Goal: Information Seeking & Learning: Learn about a topic

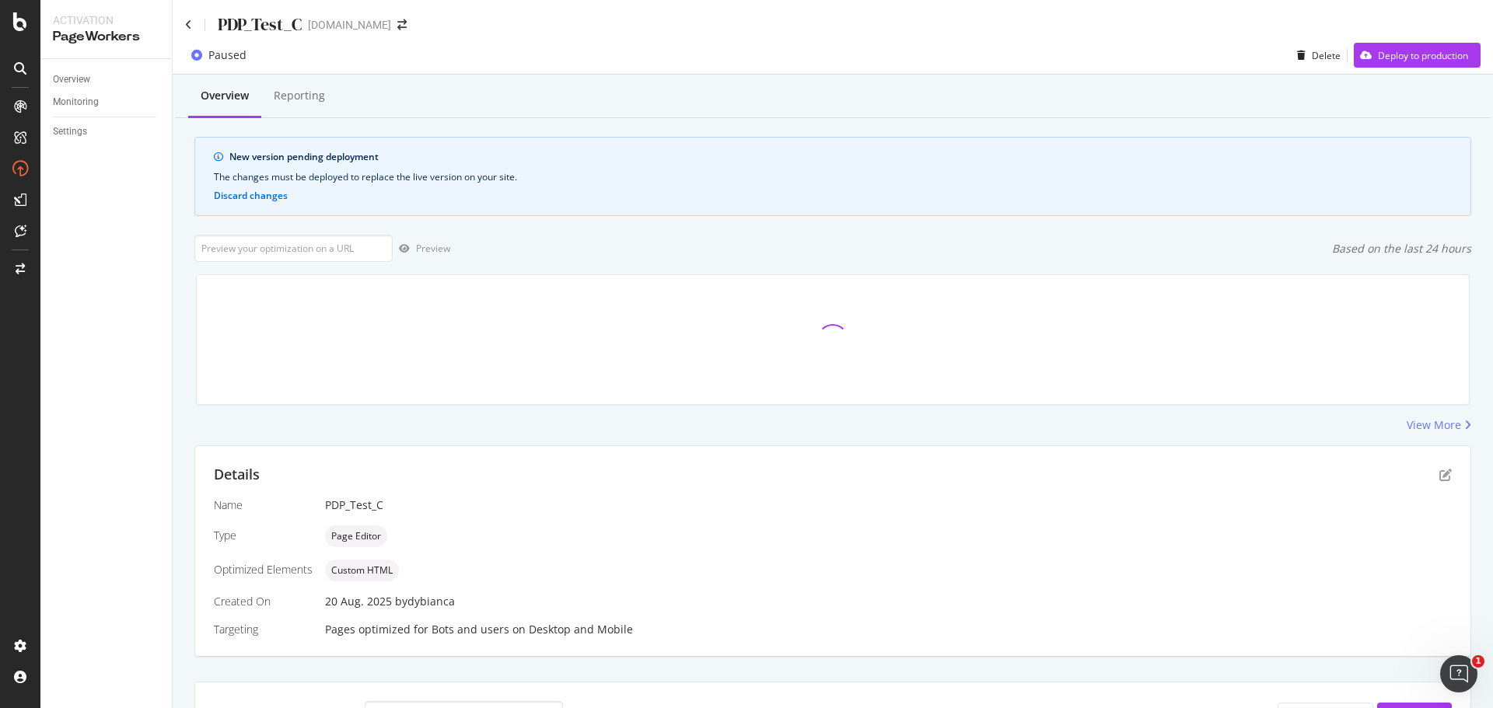
scroll to position [20, 0]
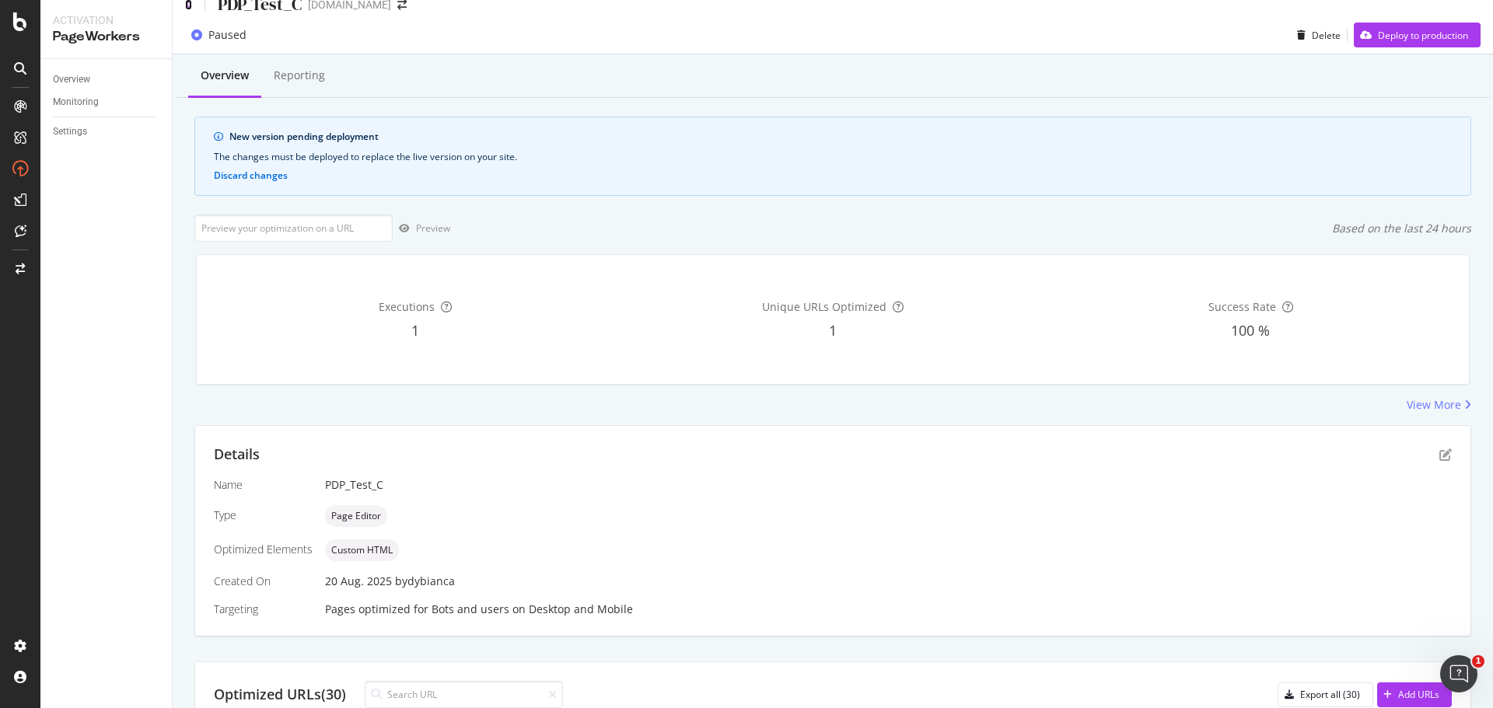
click at [190, 8] on icon at bounding box center [188, 4] width 7 height 11
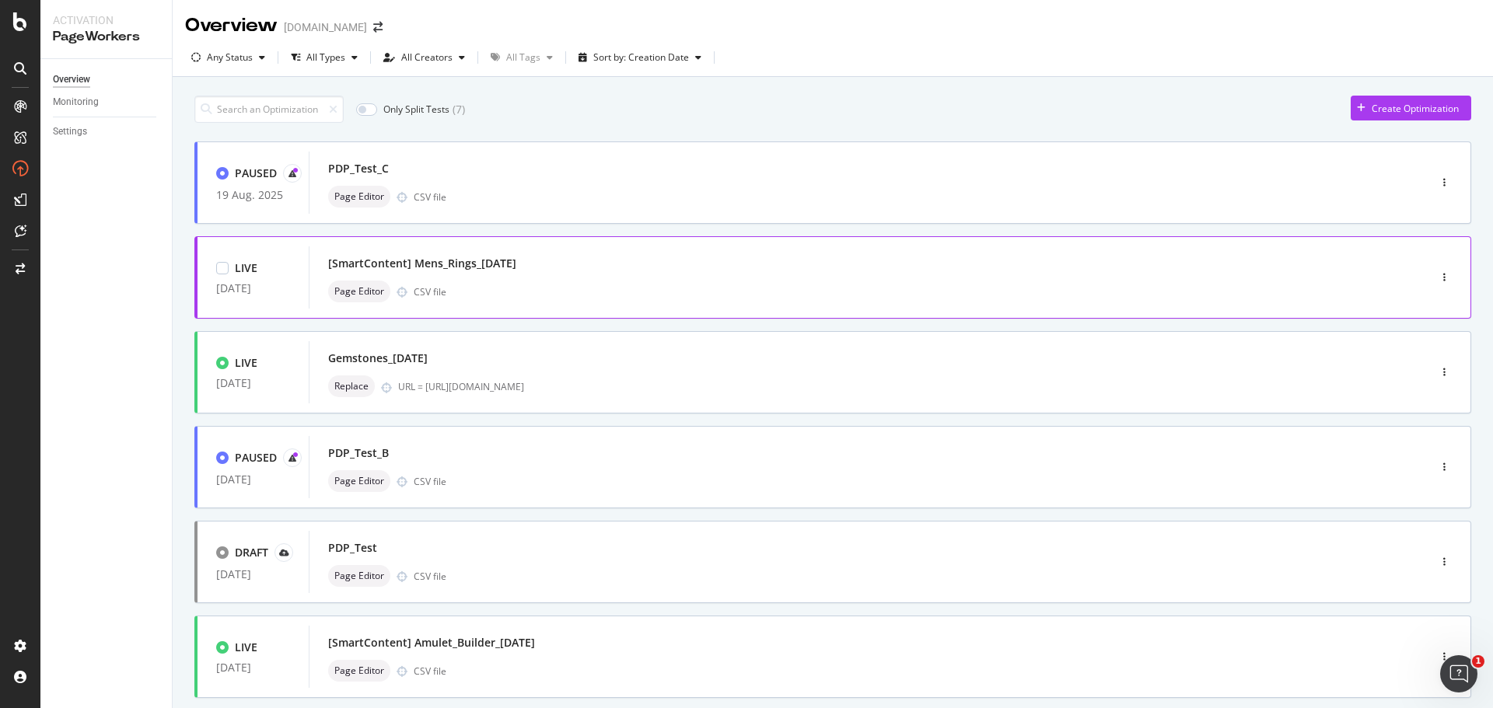
click at [855, 309] on div "[SmartContent] Mens_Rings_[DATE] Page Editor CSV file" at bounding box center [845, 277] width 1072 height 62
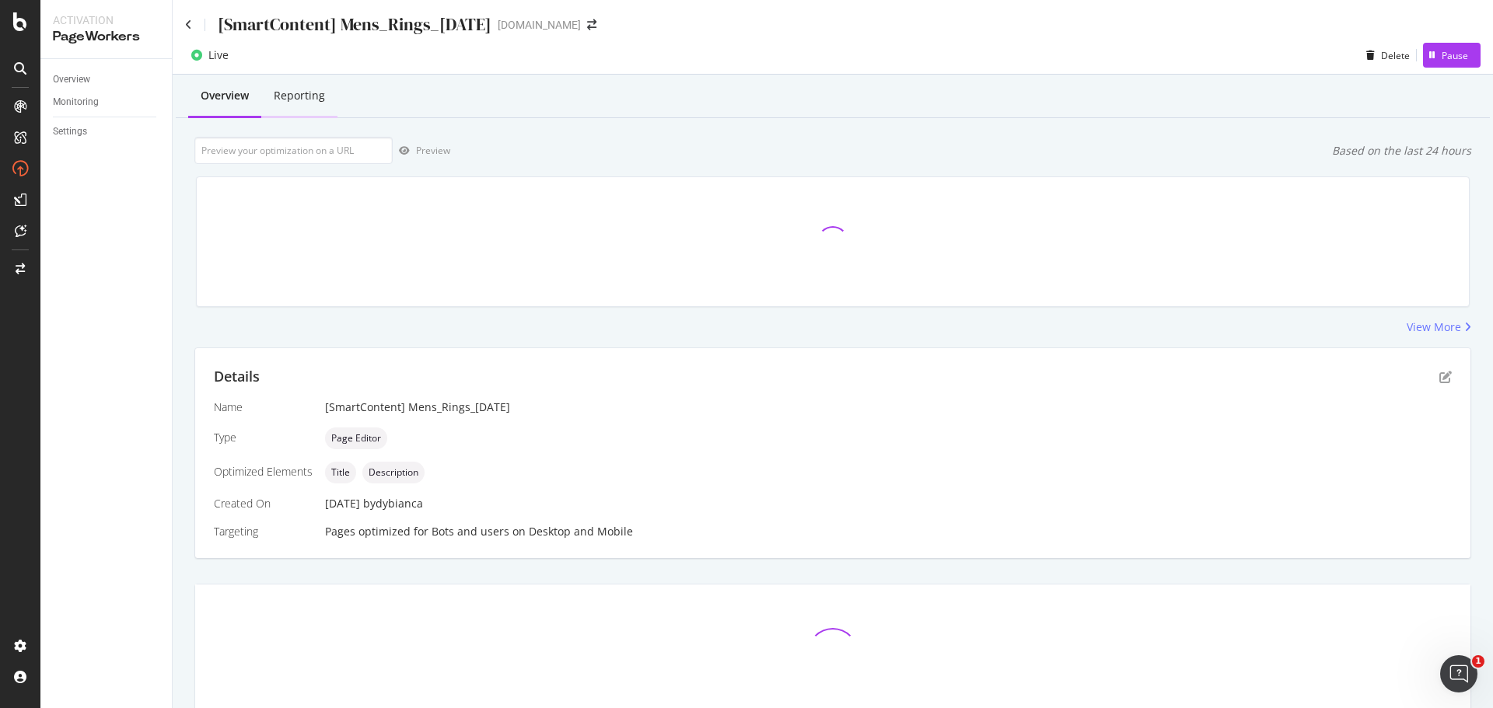
click at [315, 95] on div "Reporting" at bounding box center [299, 96] width 51 height 16
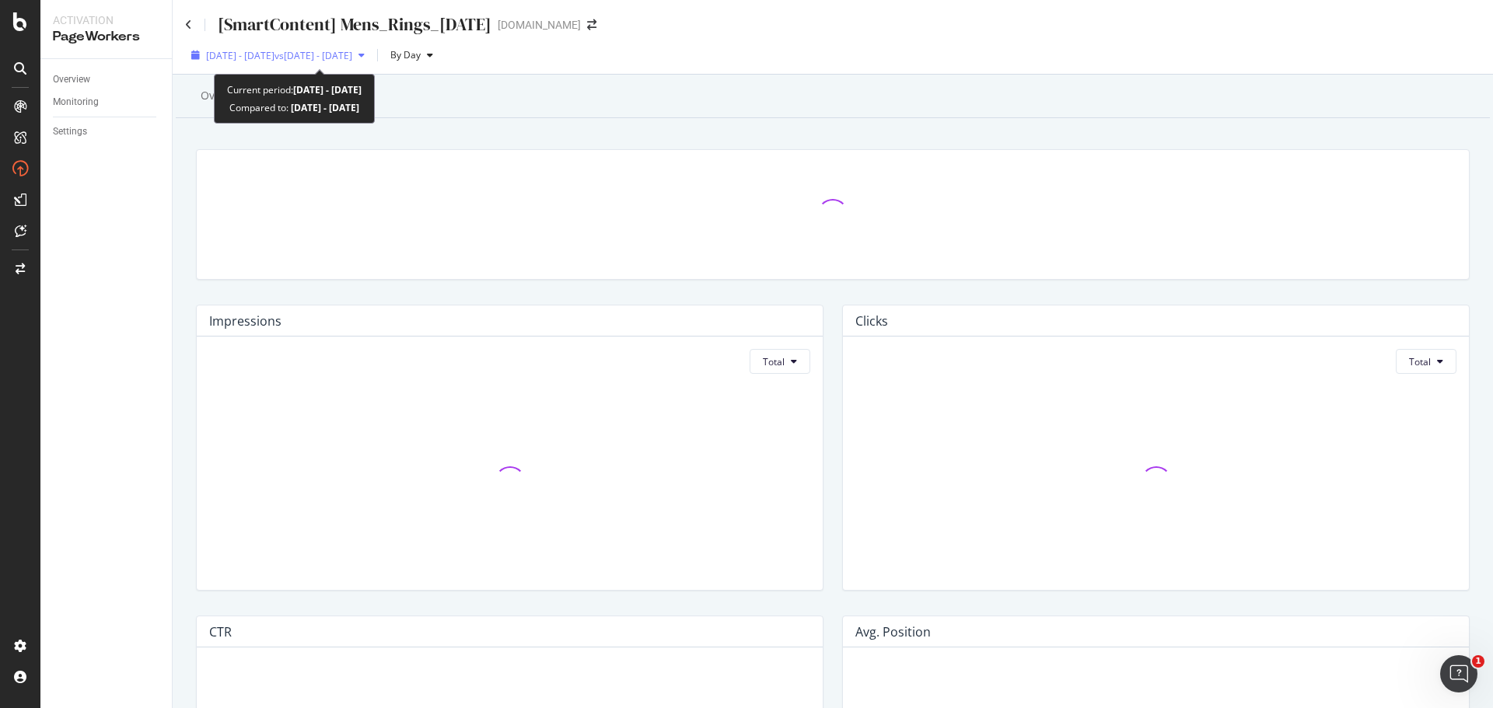
click at [344, 51] on span "vs [DATE] - [DATE]" at bounding box center [313, 55] width 78 height 13
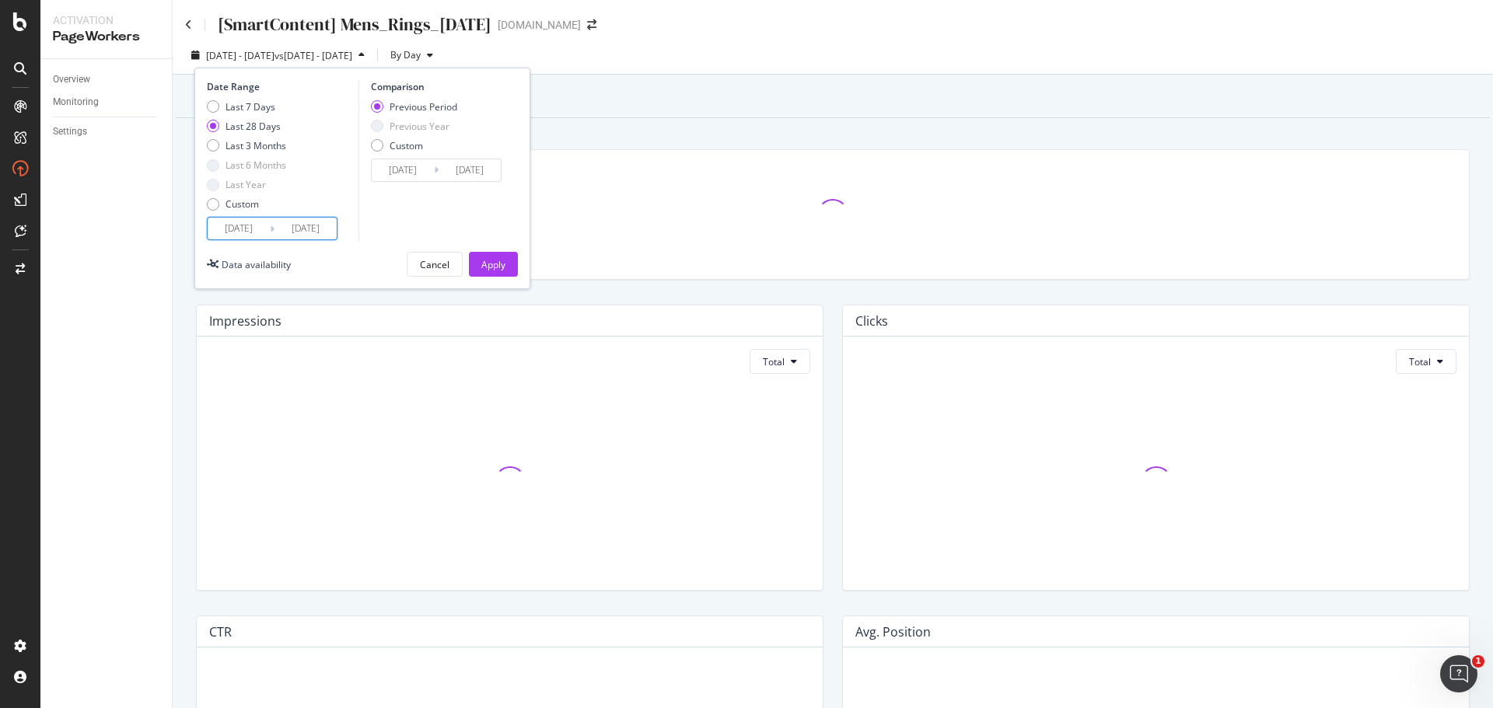
click at [283, 230] on input "[DATE]" at bounding box center [305, 229] width 62 height 22
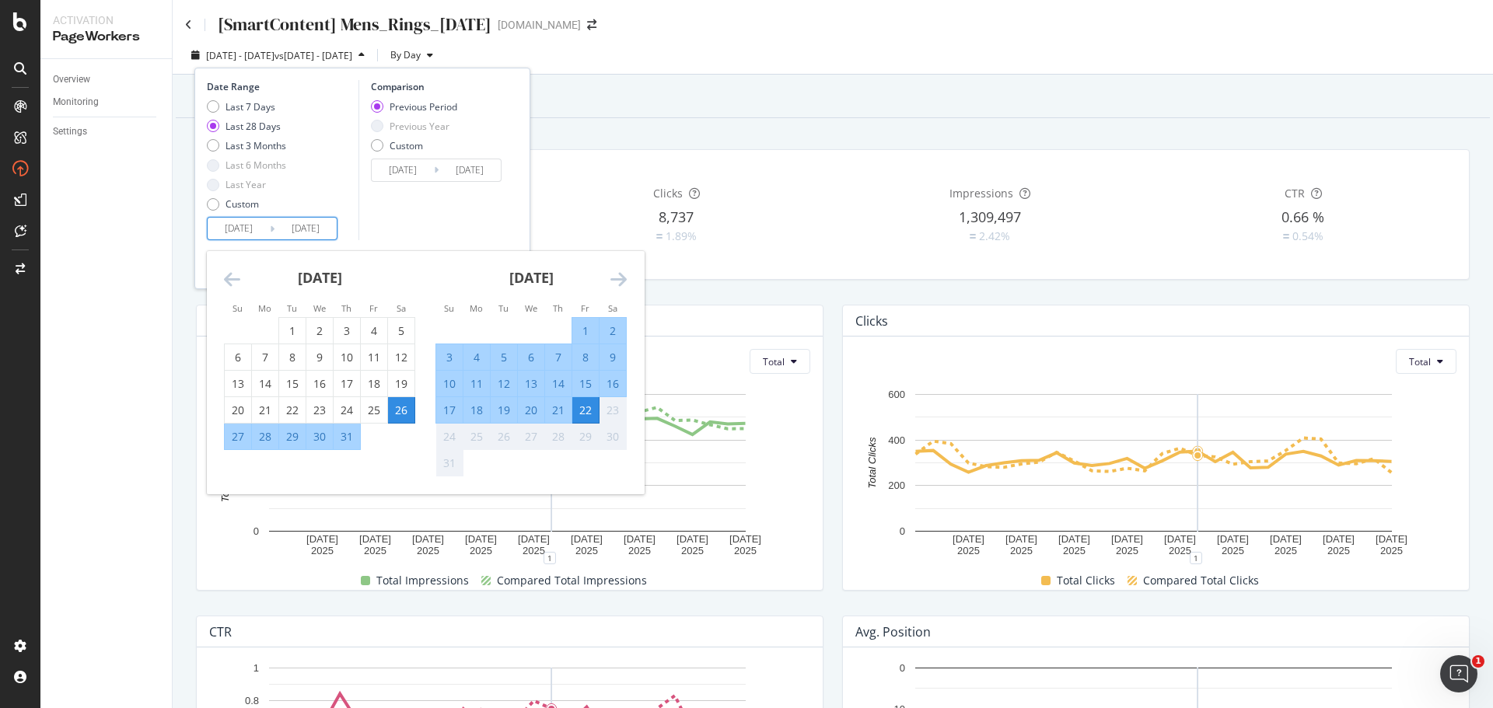
click at [470, 383] on div "11" at bounding box center [476, 384] width 26 height 16
type input "[DATE]"
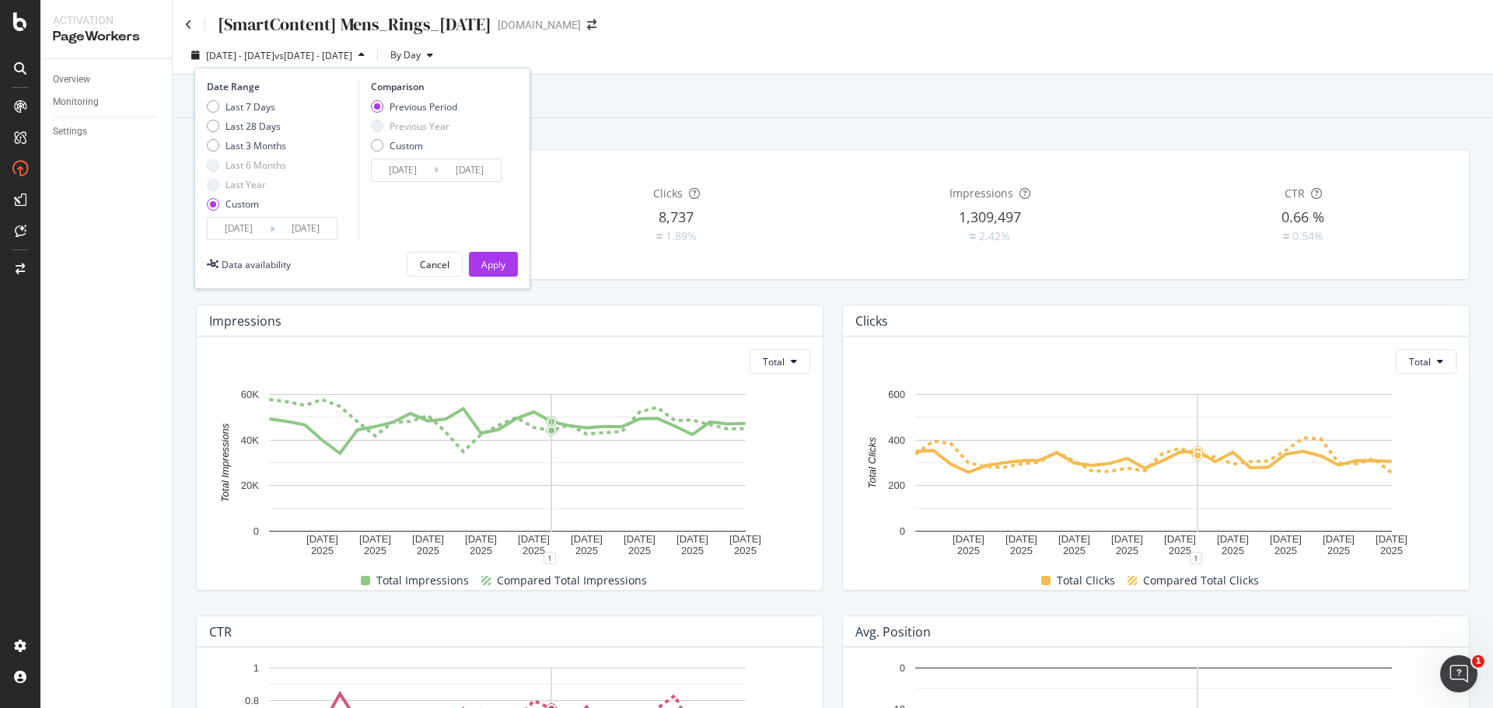
click at [447, 169] on input "[DATE]" at bounding box center [469, 170] width 62 height 22
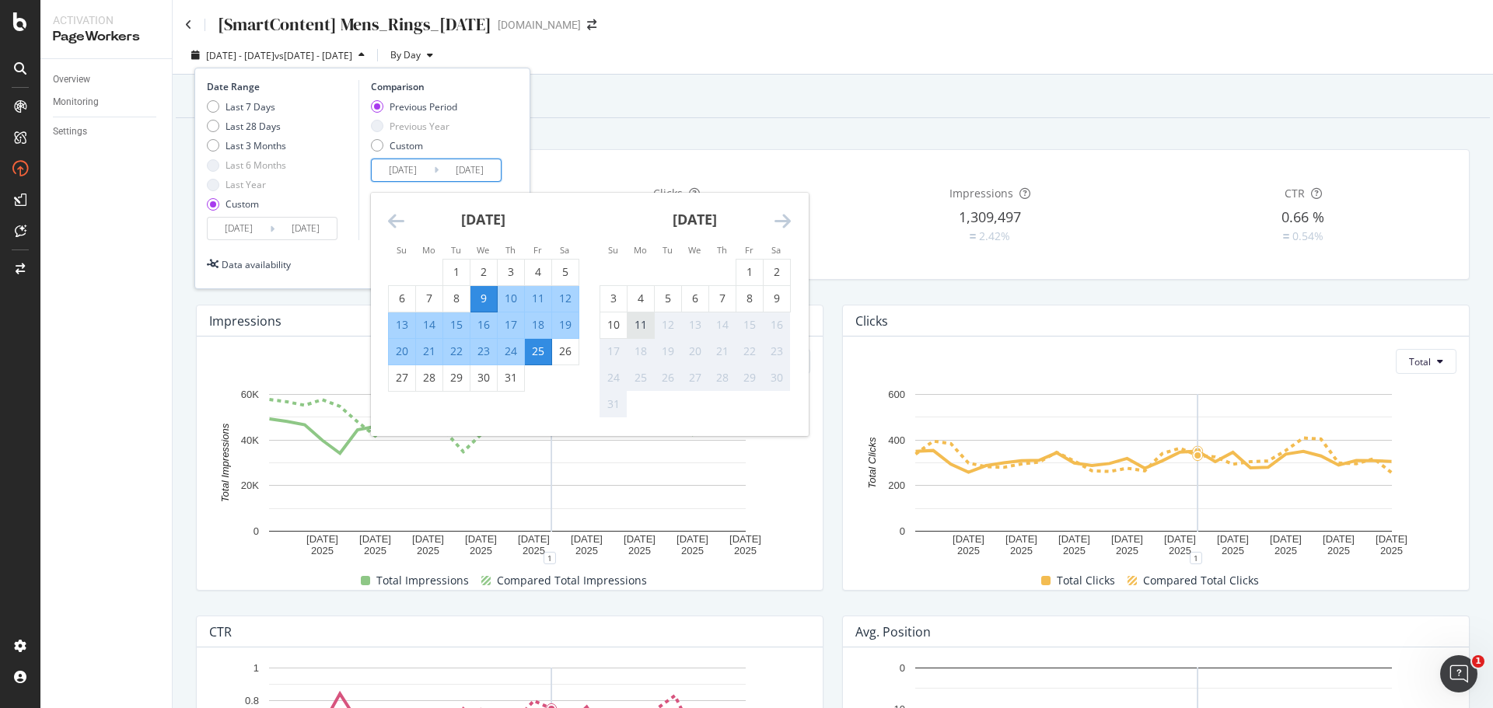
click at [627, 323] on div "11" at bounding box center [640, 325] width 26 height 16
type input "[DATE]"
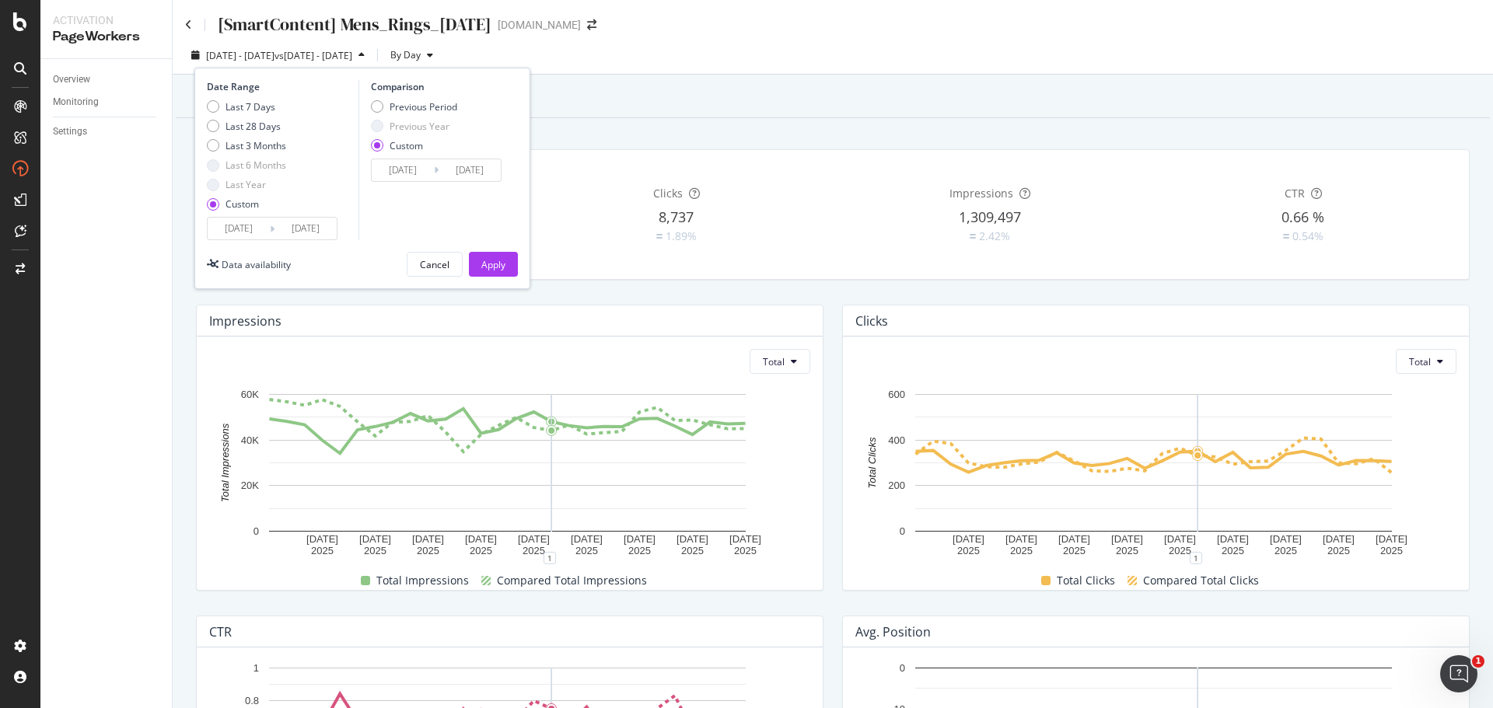
click at [291, 226] on input "[DATE]" at bounding box center [305, 229] width 62 height 22
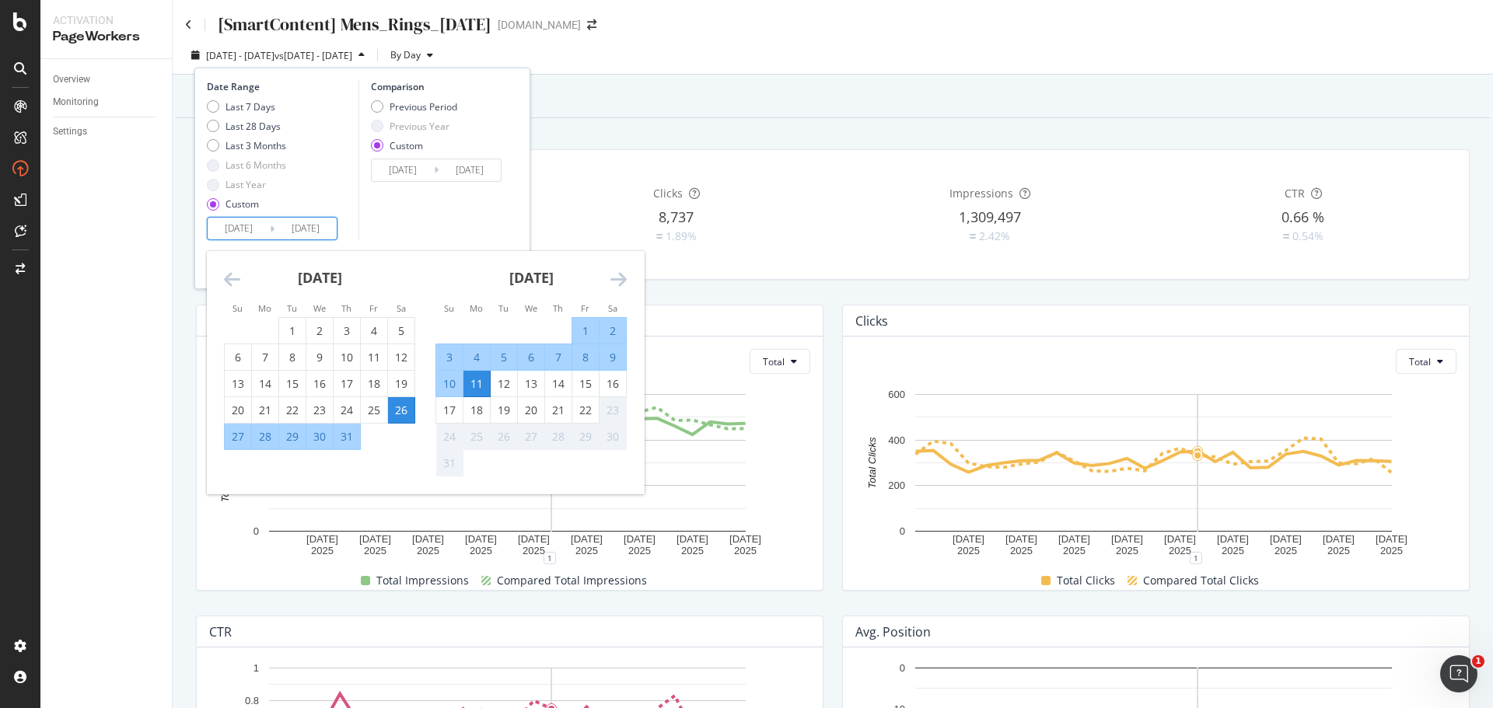
click at [476, 377] on div "11" at bounding box center [476, 384] width 26 height 16
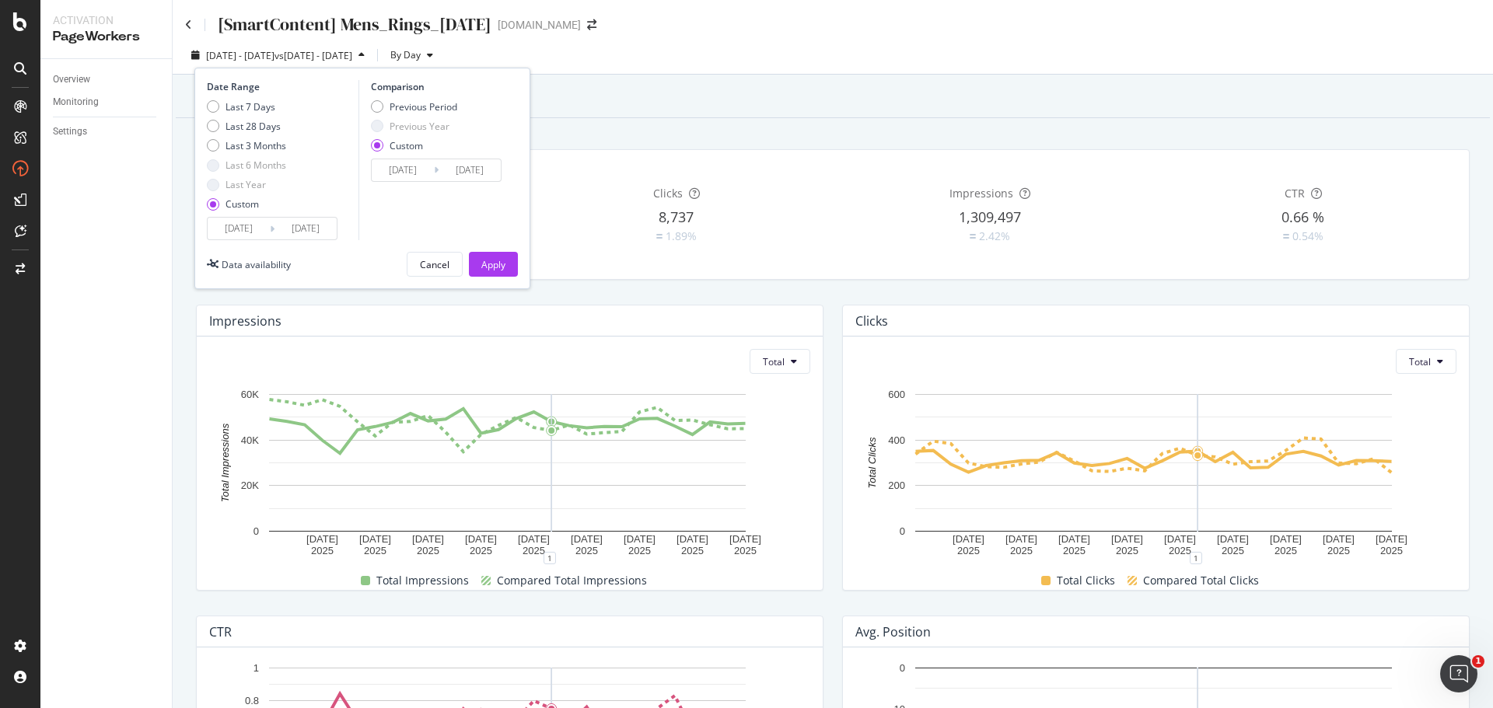
click at [323, 222] on input "[DATE]" at bounding box center [305, 229] width 62 height 22
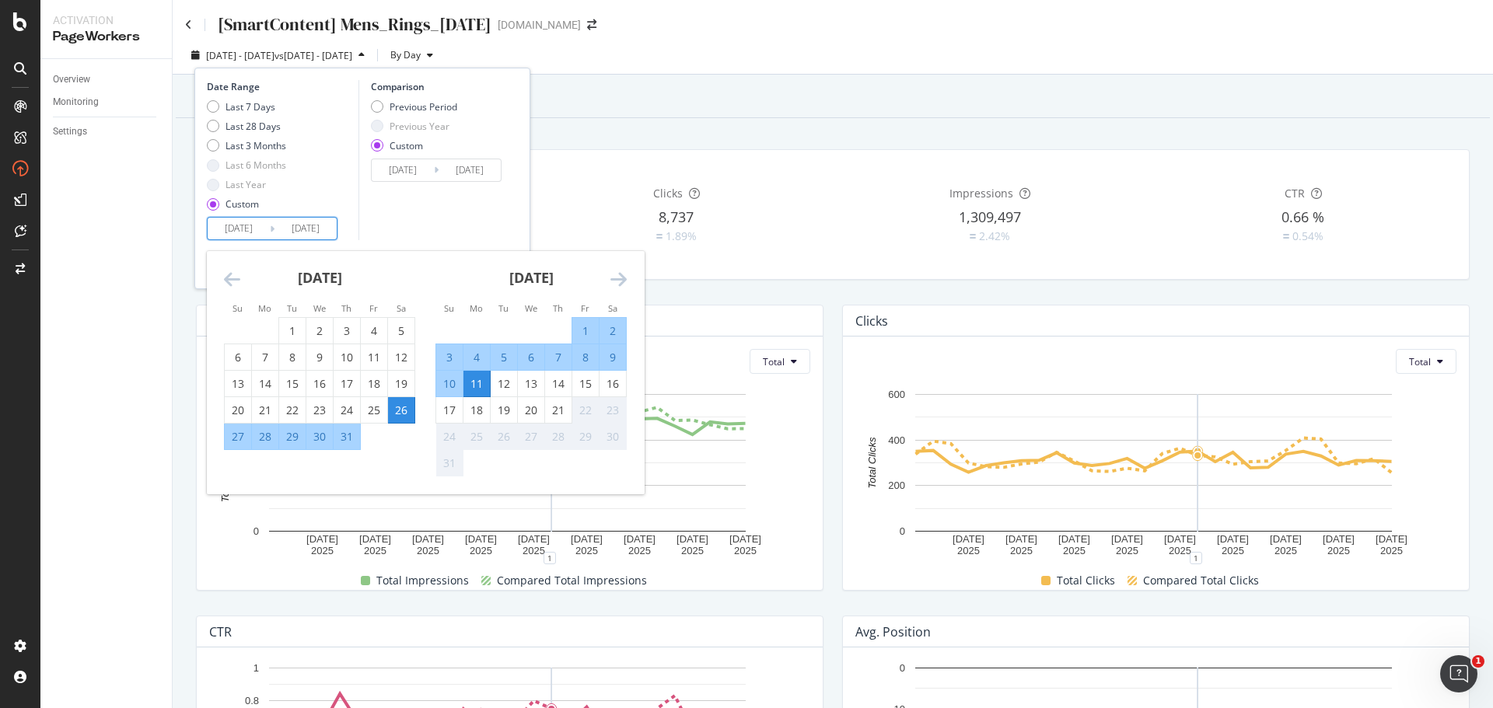
click at [262, 226] on input "[DATE]" at bounding box center [239, 229] width 62 height 22
click at [484, 389] on div "11" at bounding box center [476, 384] width 26 height 16
type input "[DATE]"
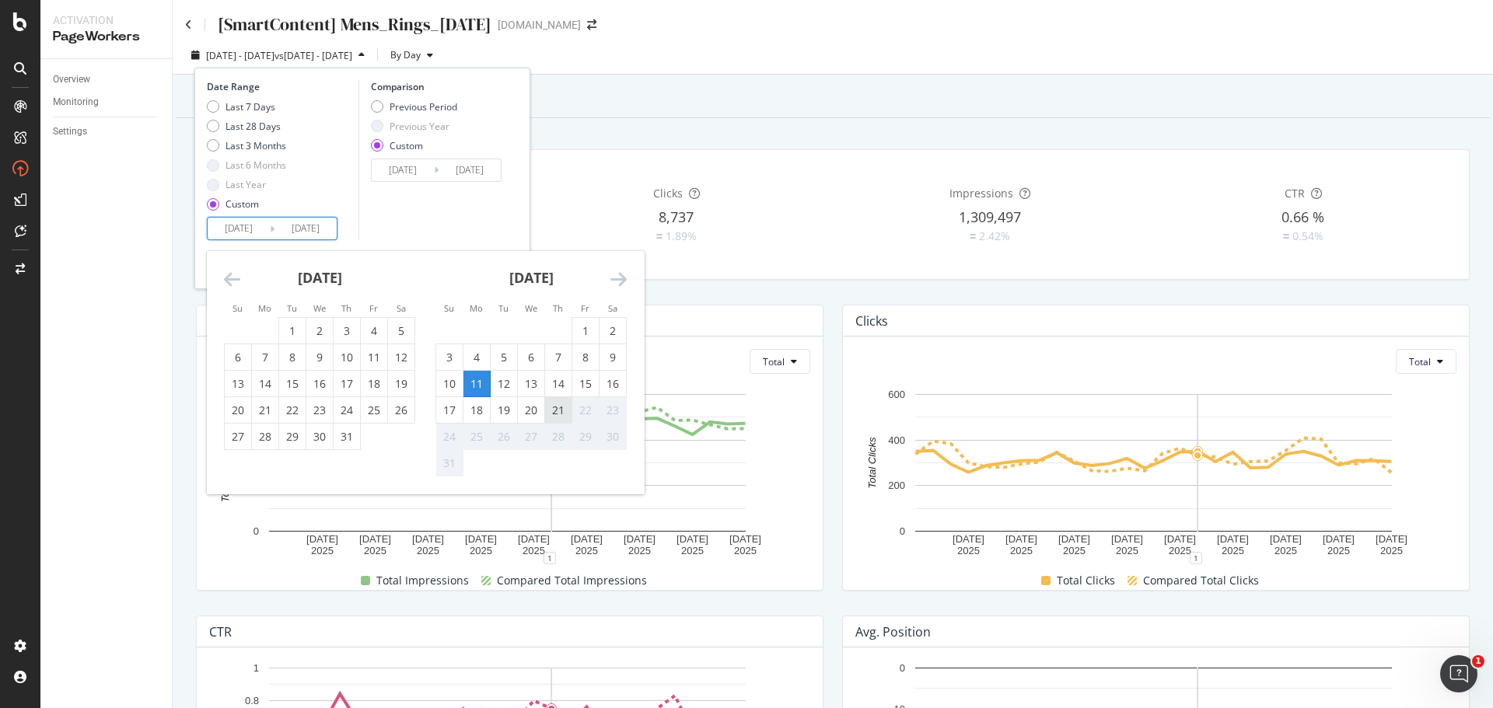
click at [551, 400] on div "21" at bounding box center [558, 410] width 26 height 26
type input "[DATE]"
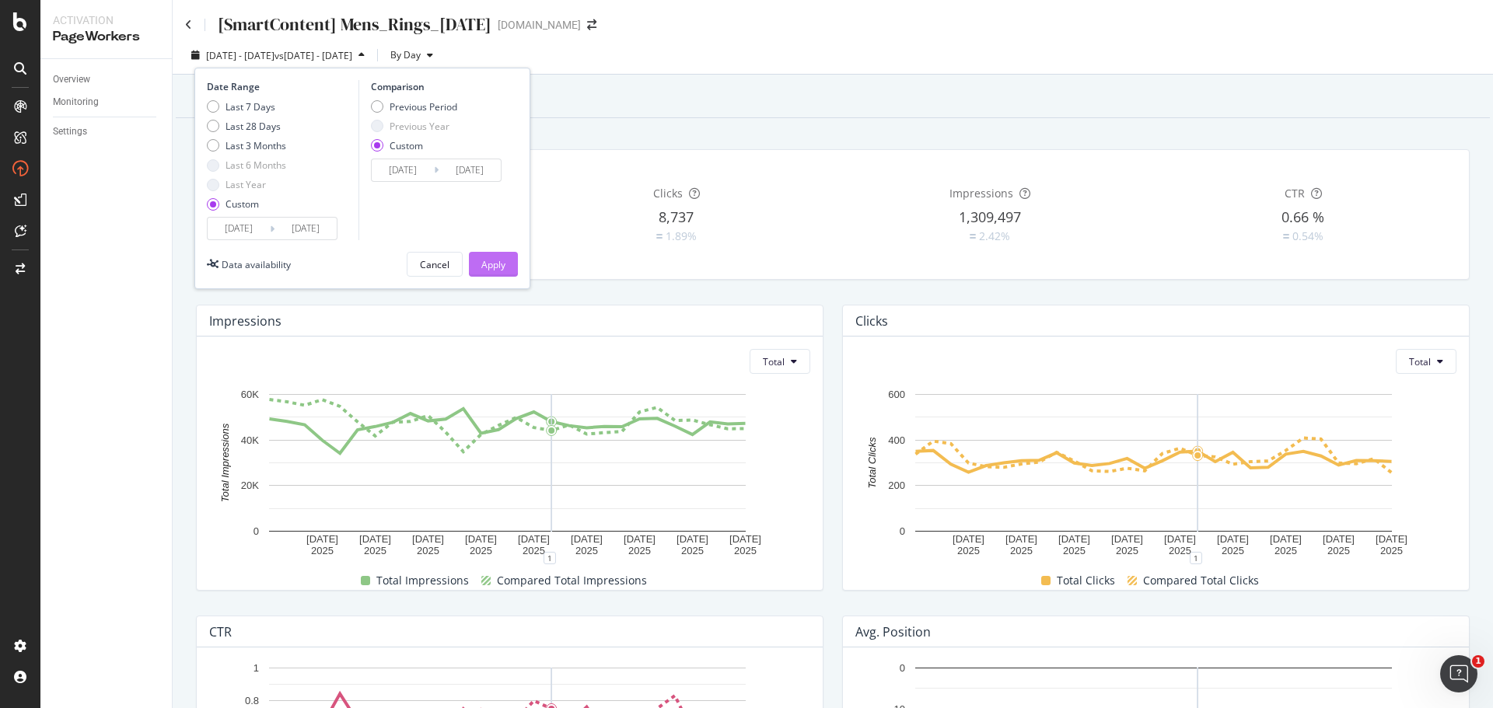
click at [499, 264] on div "Apply" at bounding box center [493, 264] width 24 height 13
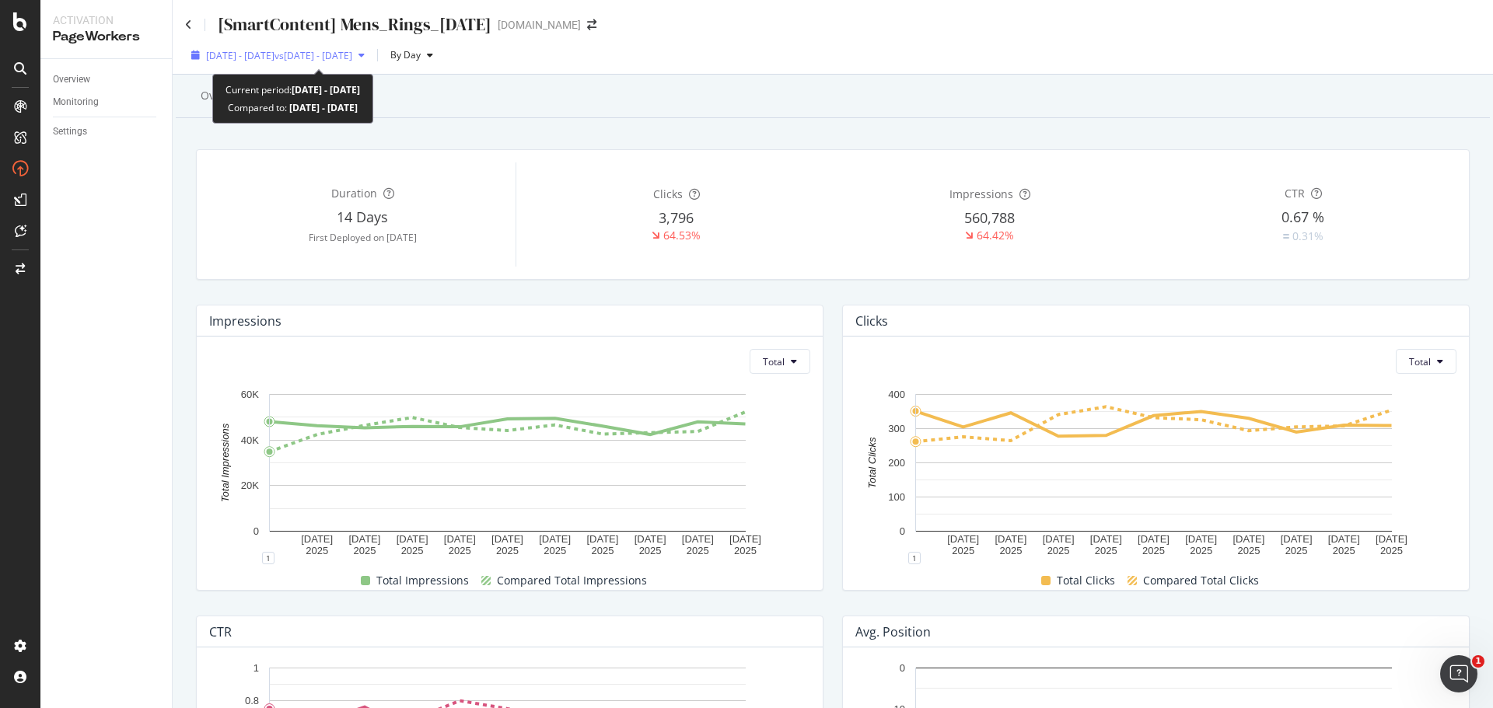
click at [297, 64] on div "[DATE] - [DATE] vs [DATE] - [DATE]" at bounding box center [278, 55] width 186 height 23
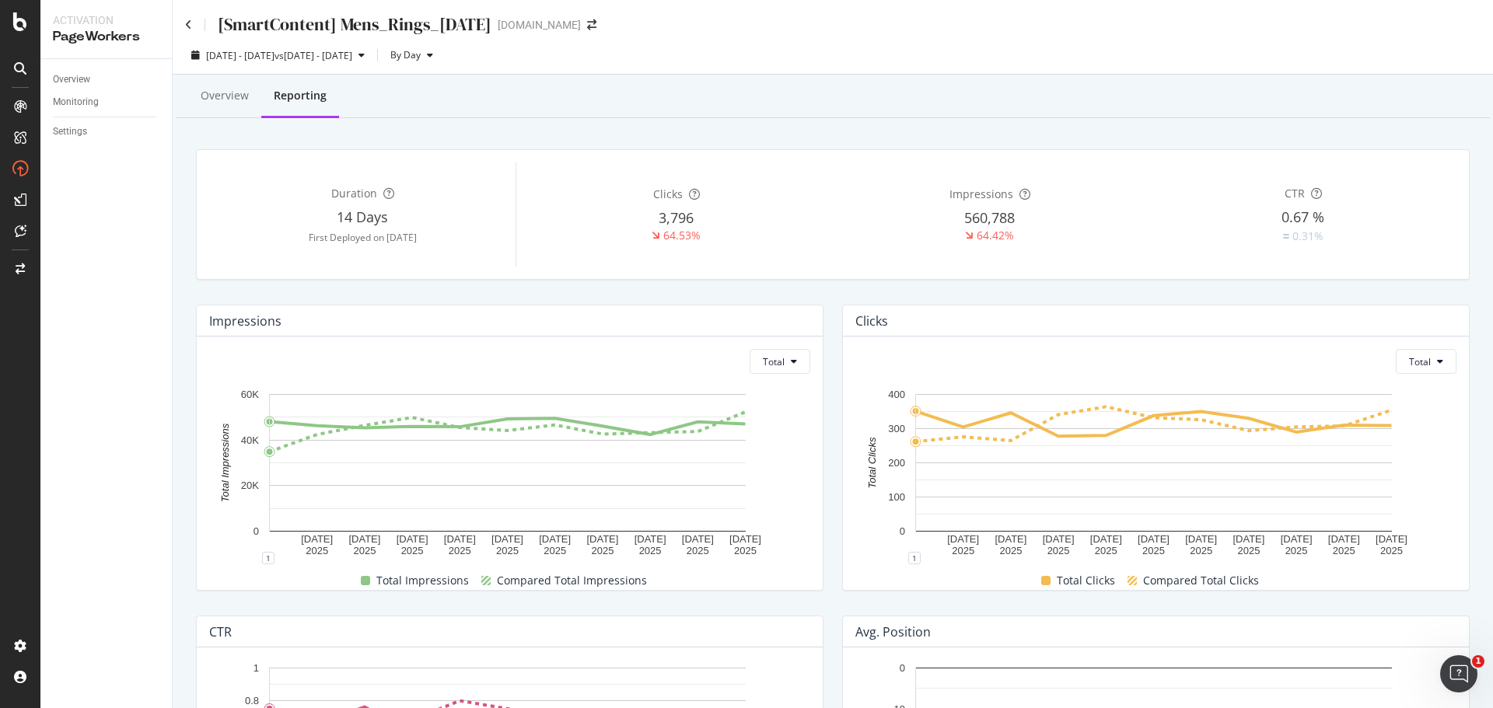
click at [684, 92] on div "Overview Reporting" at bounding box center [833, 97] width 1314 height 42
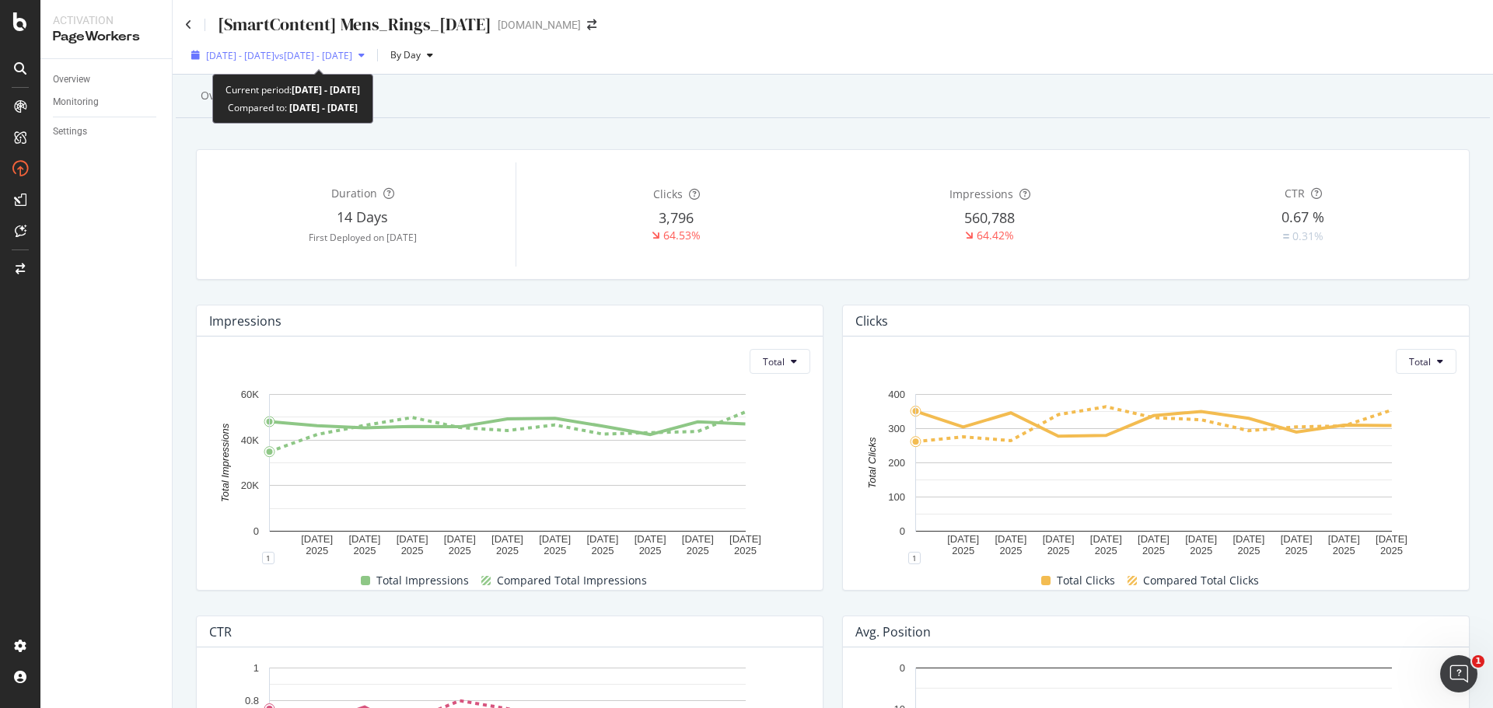
click at [352, 61] on span "vs [DATE] - [DATE]" at bounding box center [313, 55] width 78 height 13
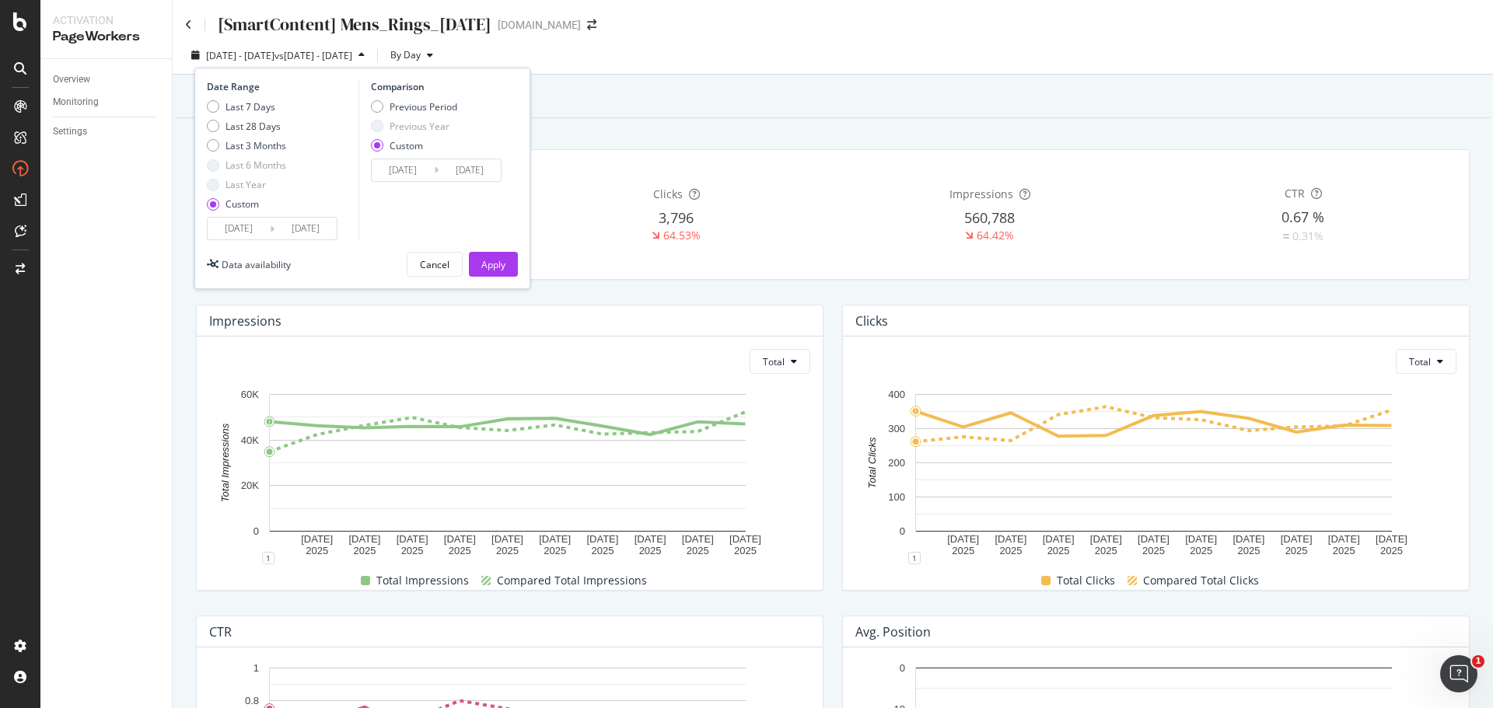
click at [402, 163] on input "[DATE]" at bounding box center [403, 170] width 62 height 22
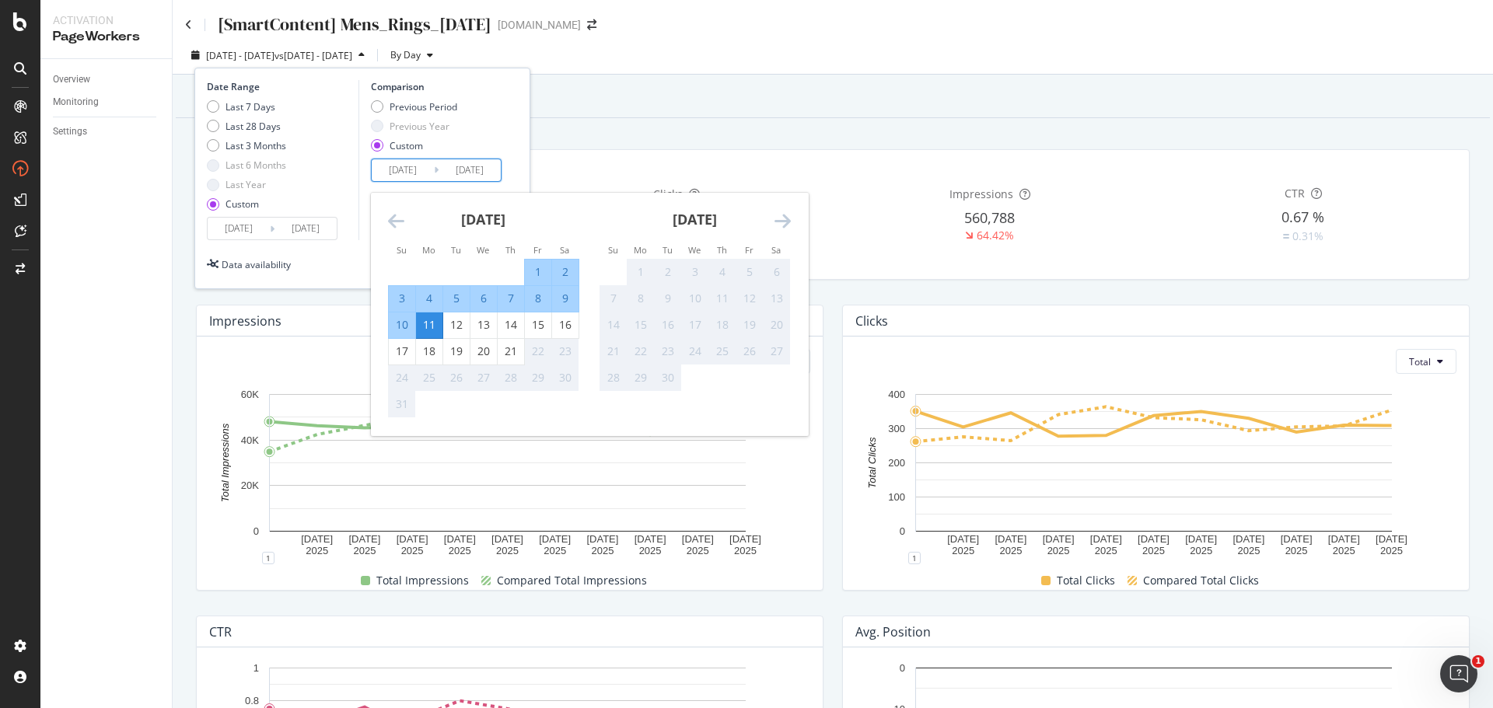
click at [389, 223] on icon "Move backward to switch to the previous month." at bounding box center [396, 220] width 16 height 19
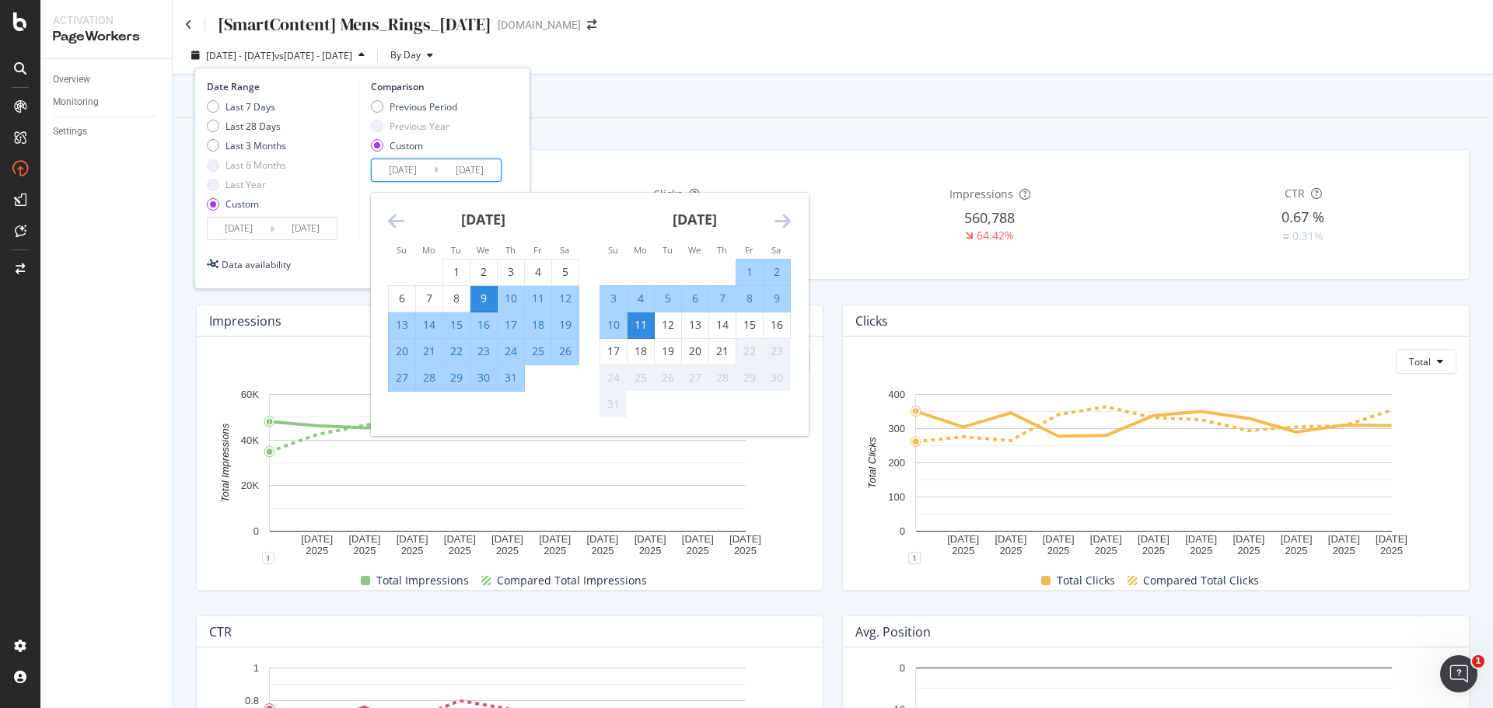
click at [401, 374] on div "27" at bounding box center [402, 378] width 26 height 16
type input "[DATE]"
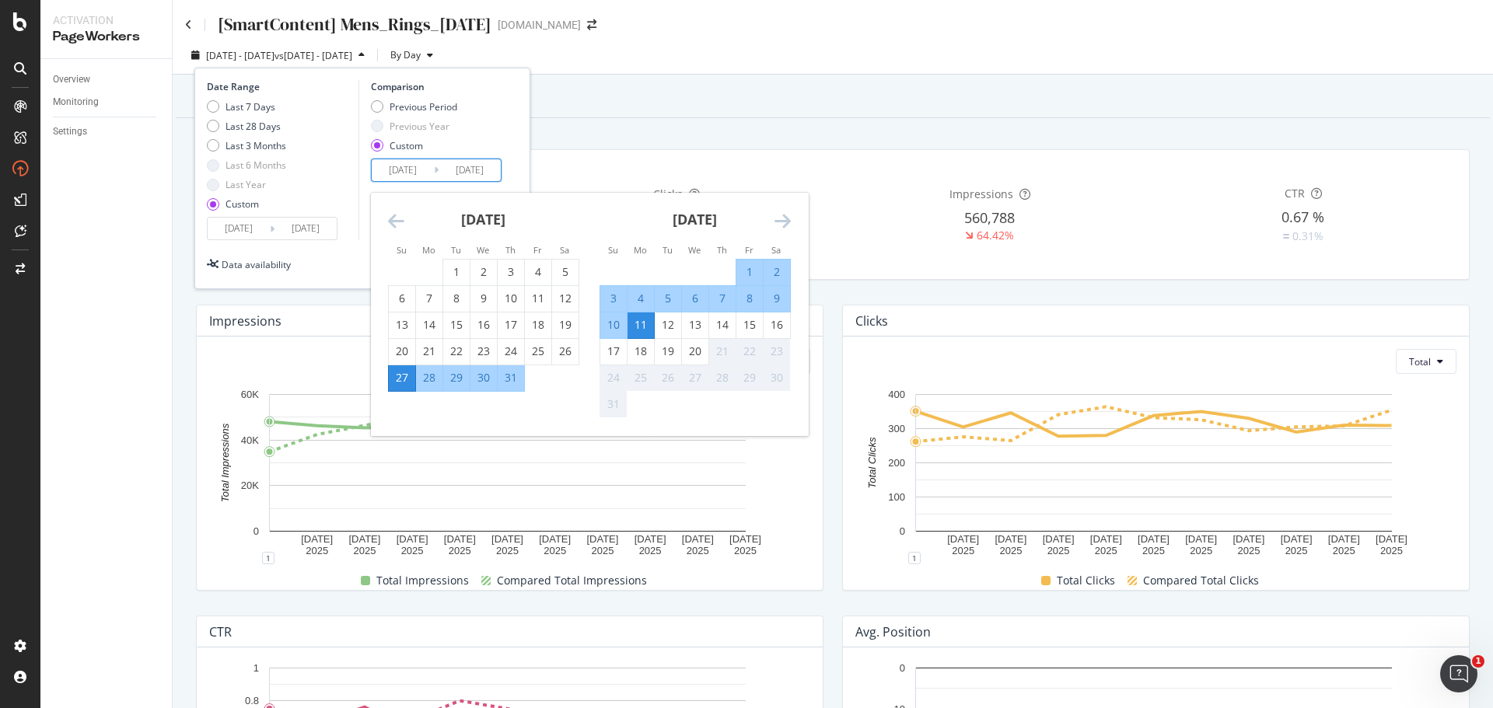
click at [507, 138] on div "Date Range Last 7 Days Last 28 Days Last 3 Months Last 6 Months Last Year Custo…" at bounding box center [362, 160] width 311 height 160
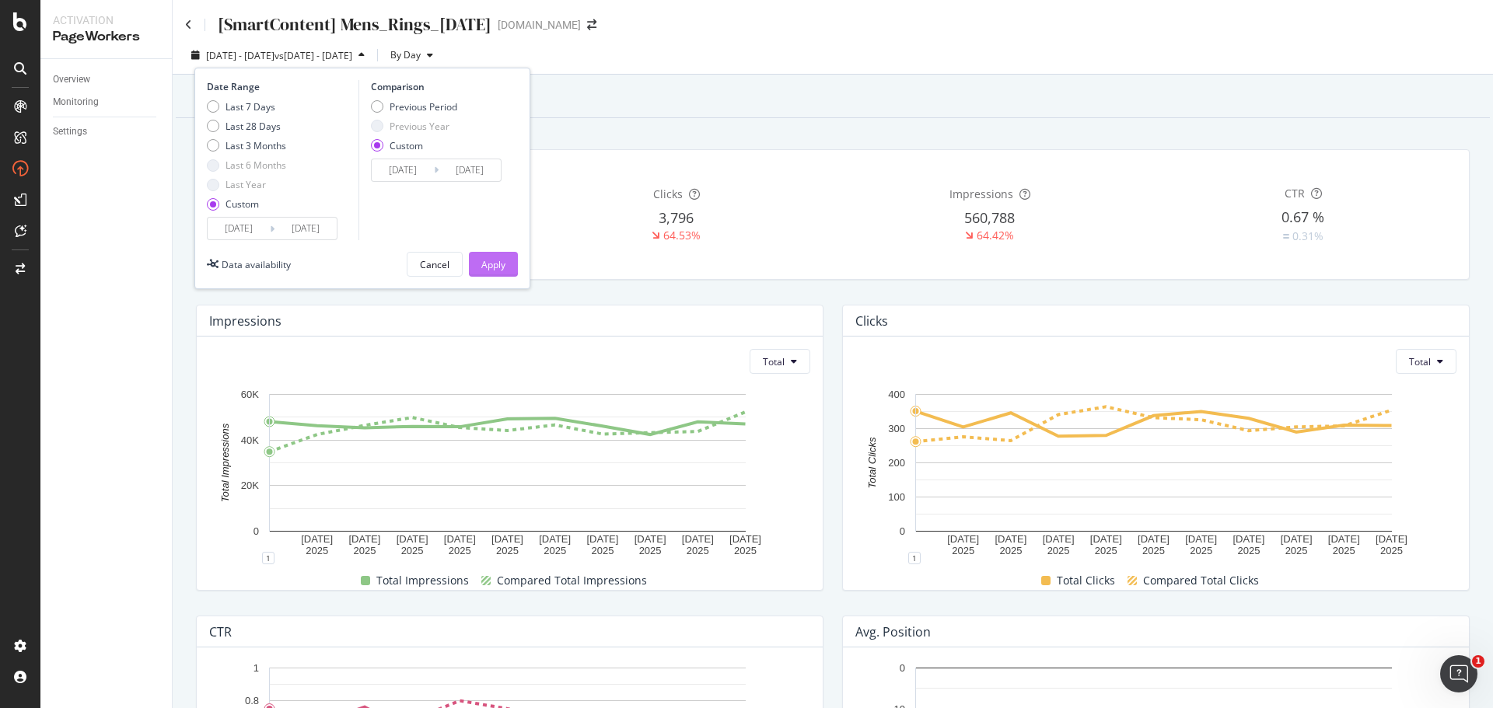
click at [492, 264] on div "Apply" at bounding box center [493, 264] width 24 height 13
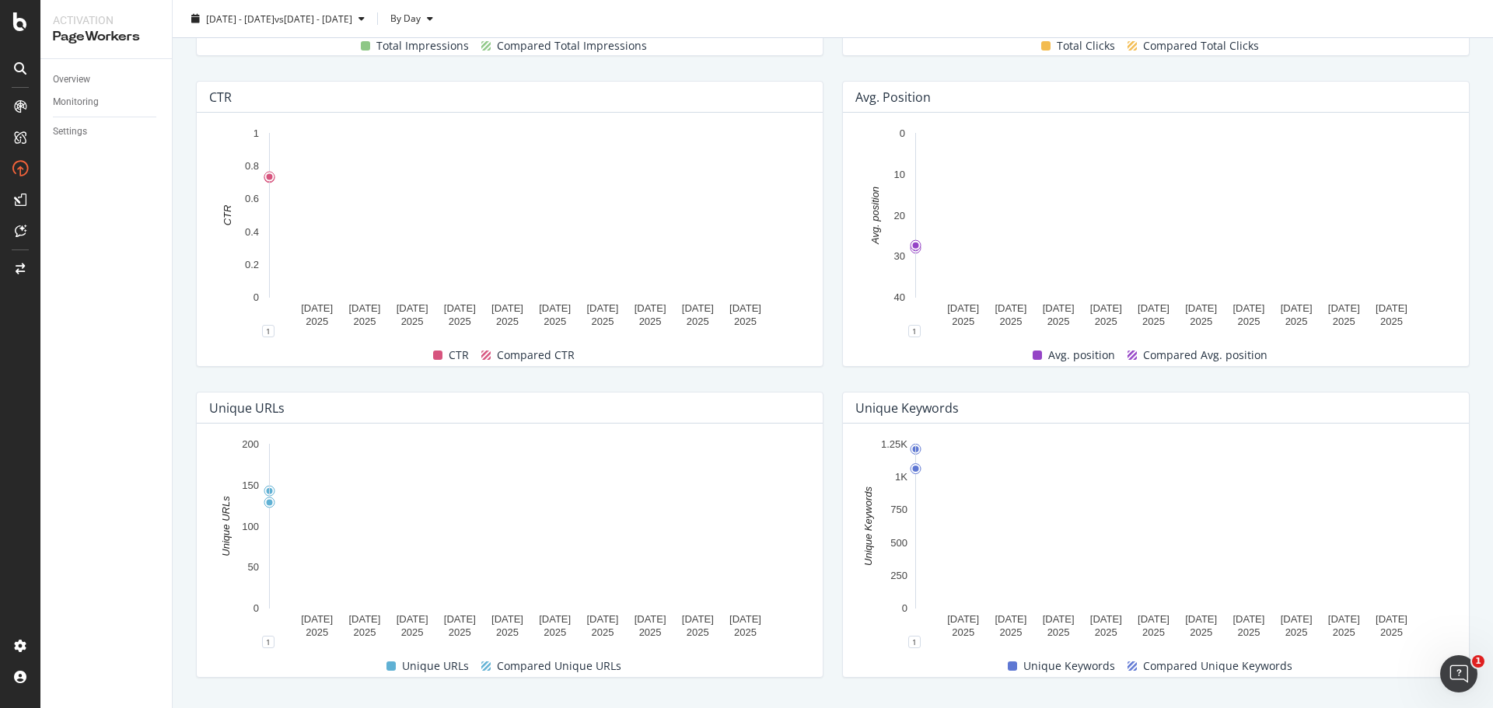
scroll to position [544, 0]
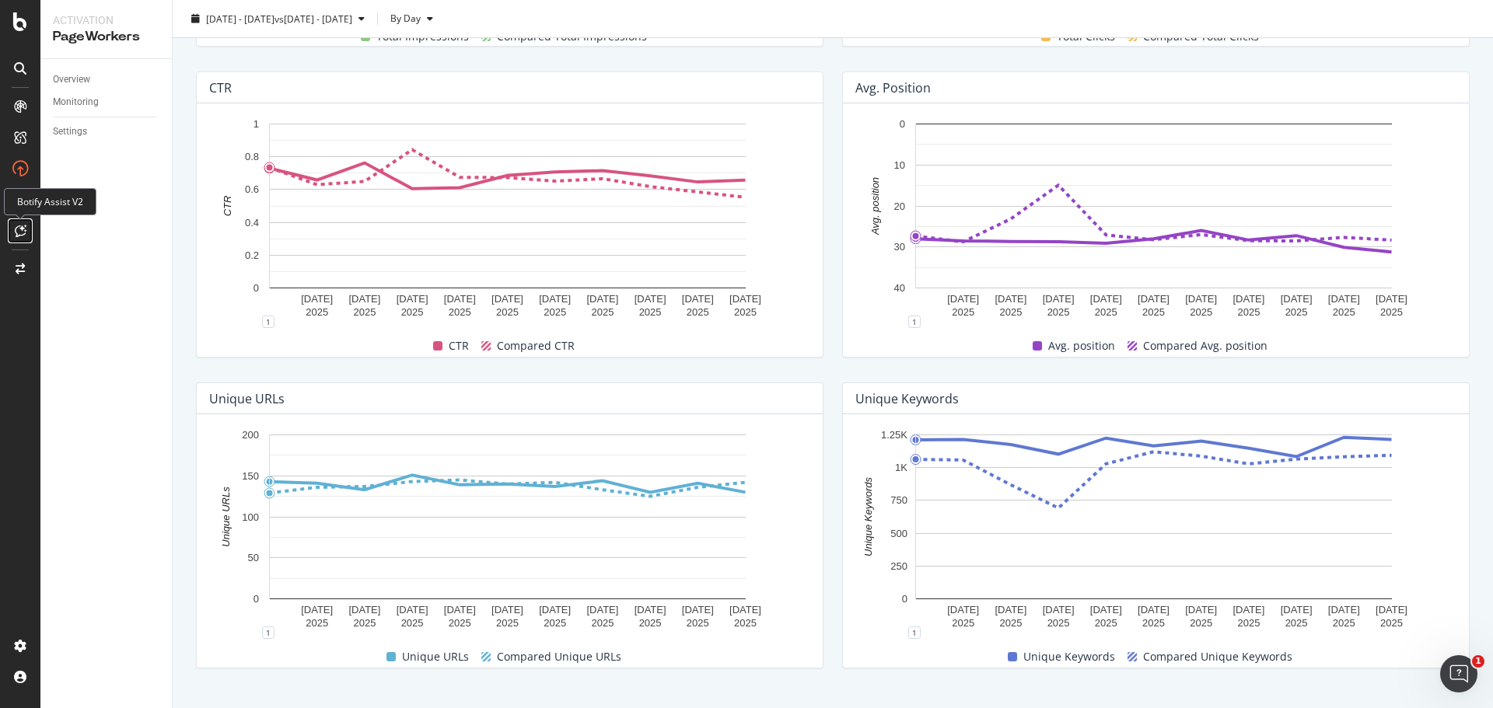
click at [32, 235] on div at bounding box center [20, 230] width 25 height 25
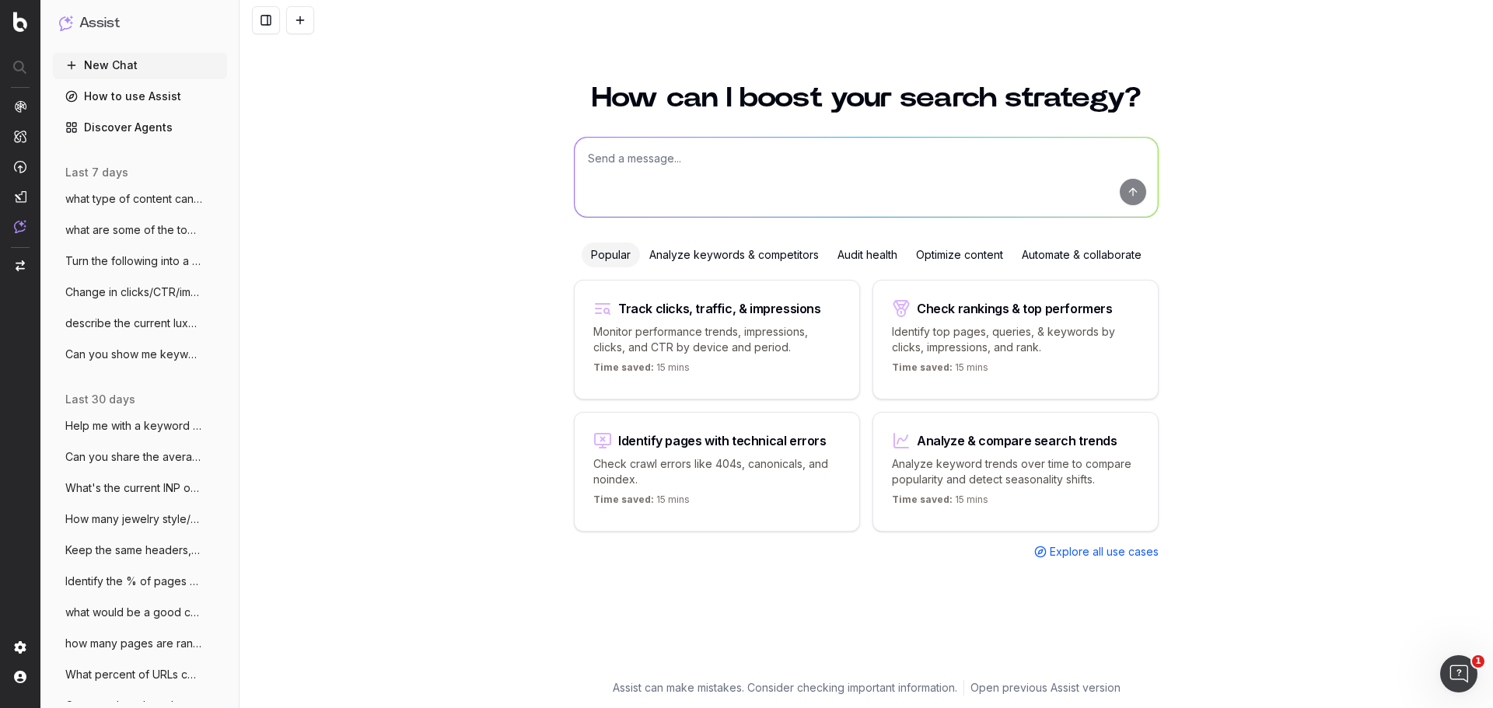
click at [828, 161] on textarea at bounding box center [866, 177] width 583 height 79
type textarea "Create a keyword list to optimize a holiday collection page on the site, where …"
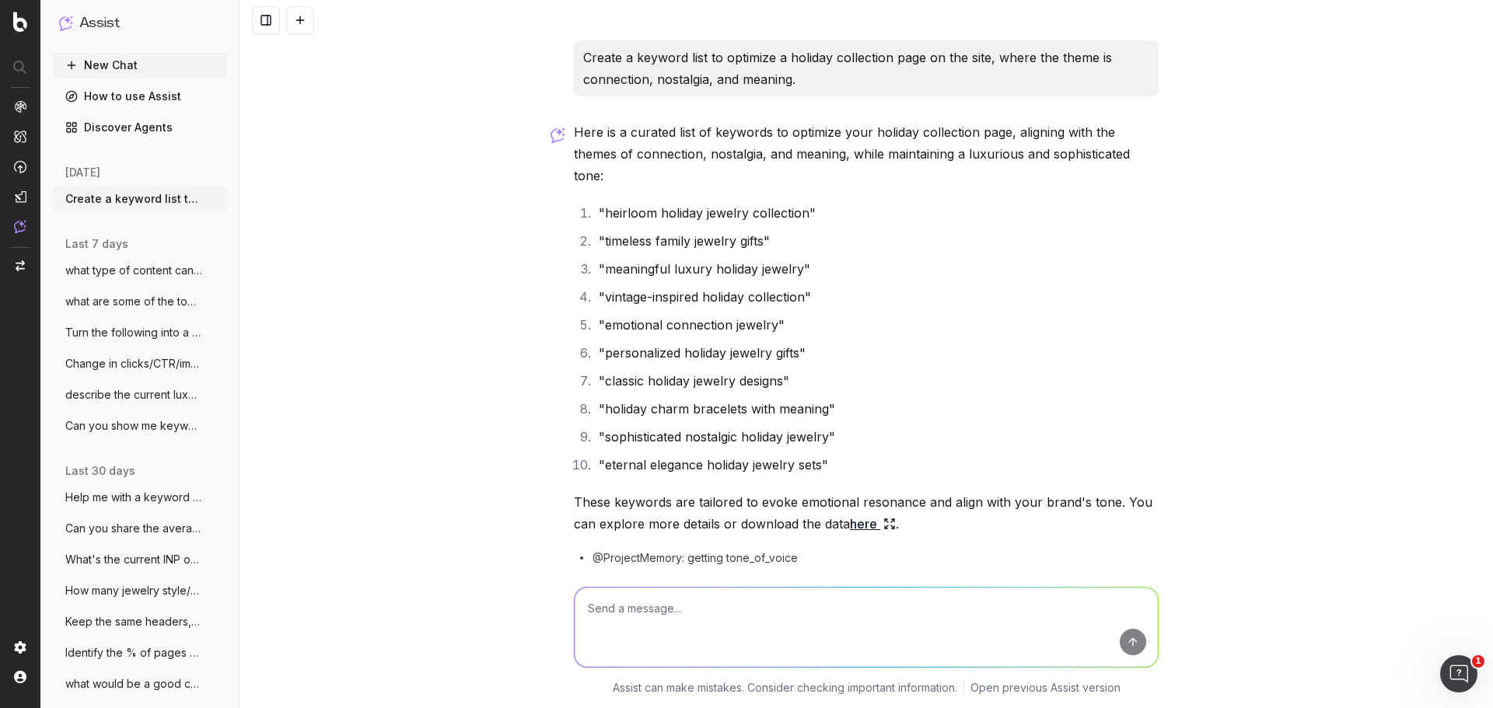
scroll to position [75, 0]
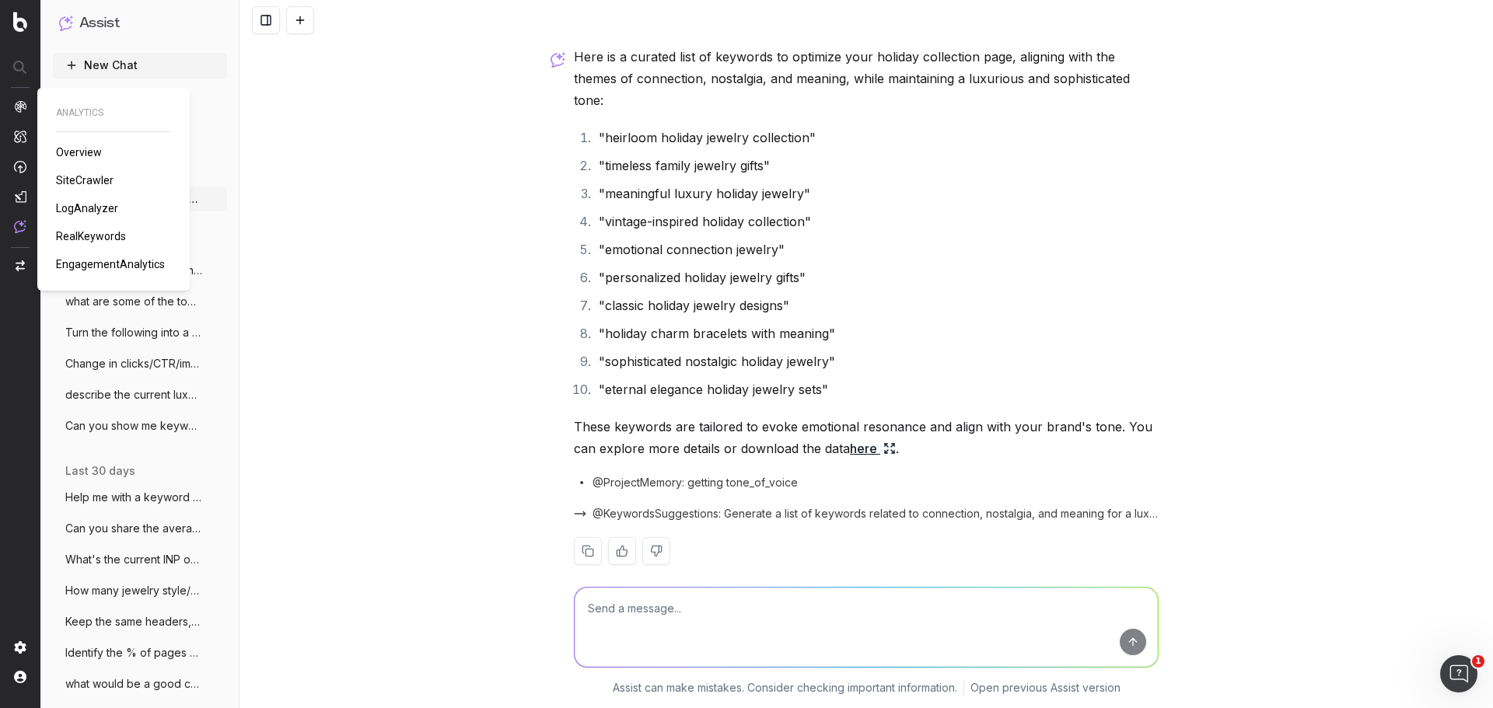
click at [82, 237] on span "RealKeywords" at bounding box center [91, 236] width 70 height 12
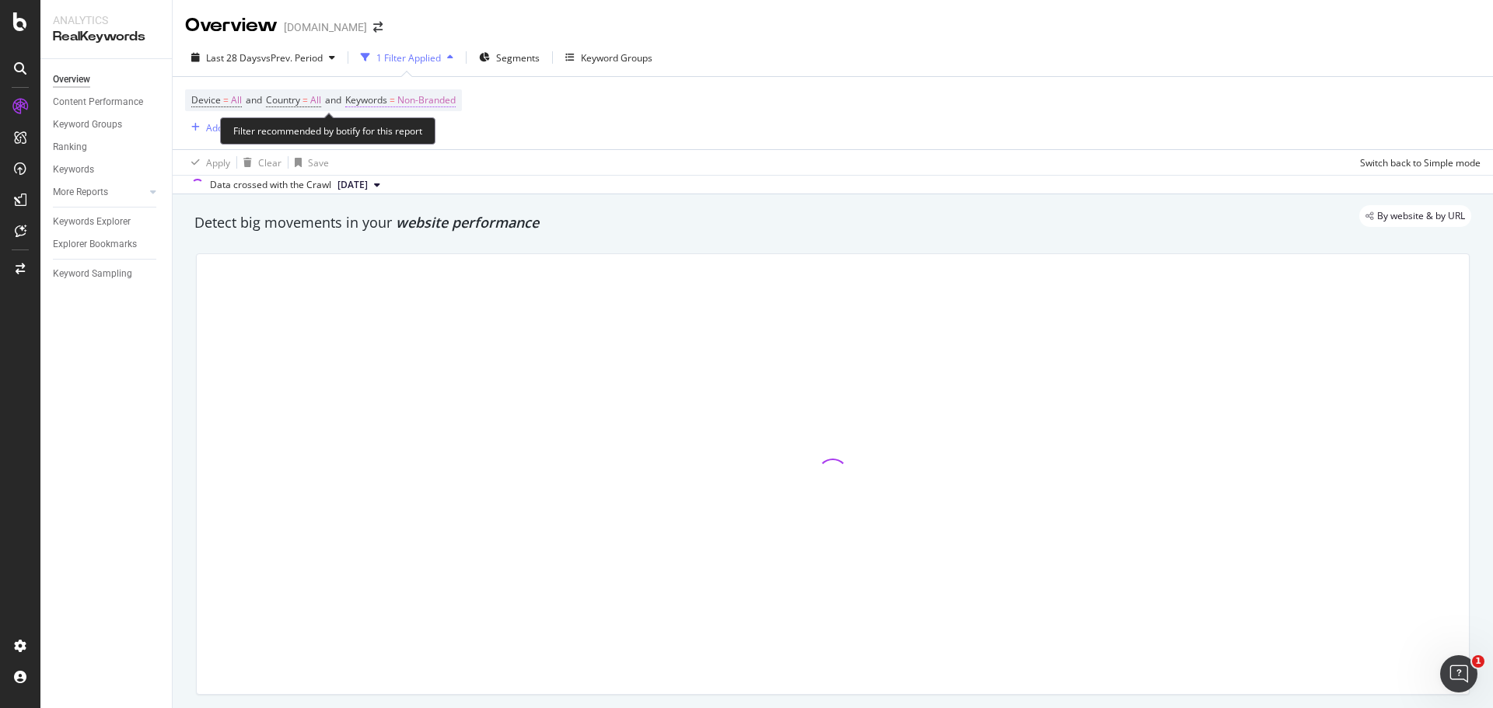
click at [447, 99] on span "Non-Branded" at bounding box center [426, 100] width 58 height 22
click at [426, 134] on span "Non-Branded" at bounding box center [400, 136] width 65 height 13
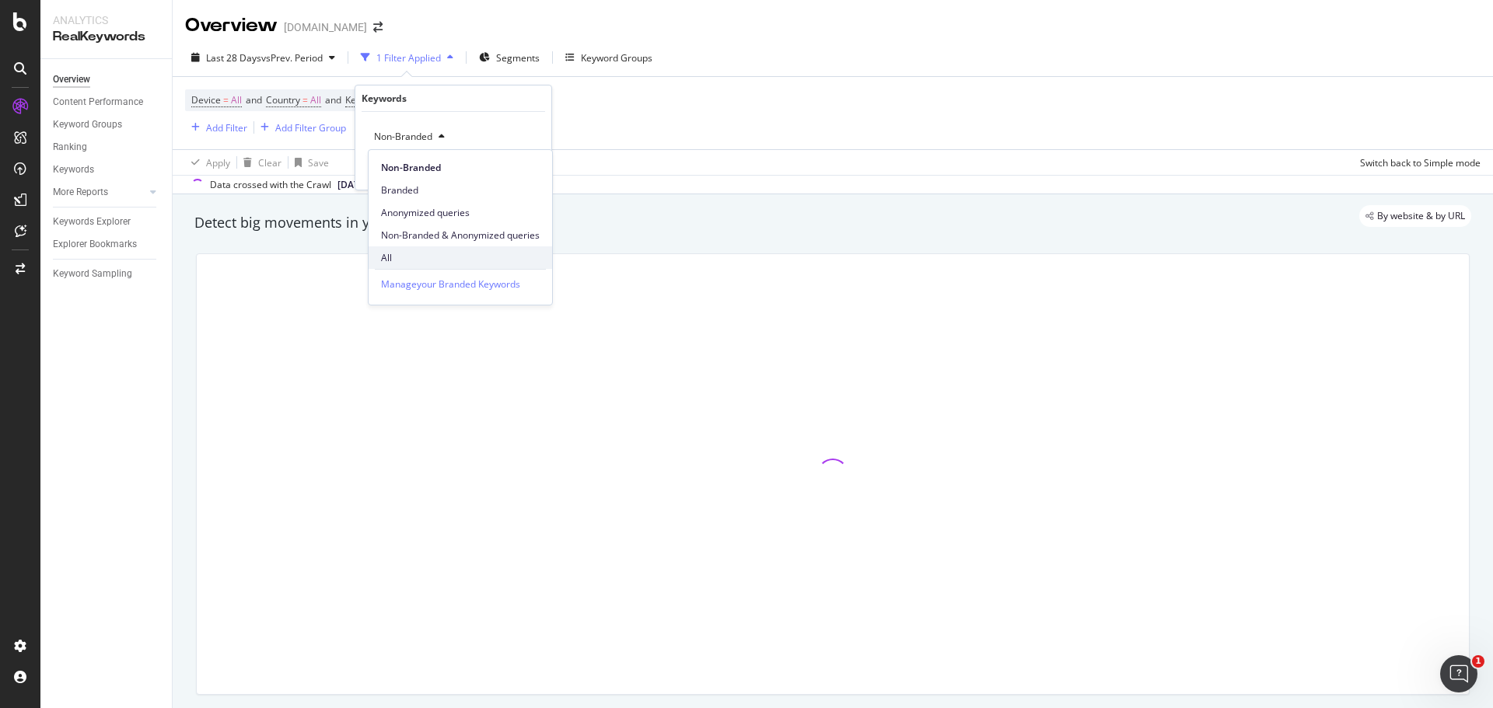
click at [431, 254] on span "All" at bounding box center [460, 258] width 159 height 14
click at [524, 166] on div "Apply" at bounding box center [527, 169] width 24 height 13
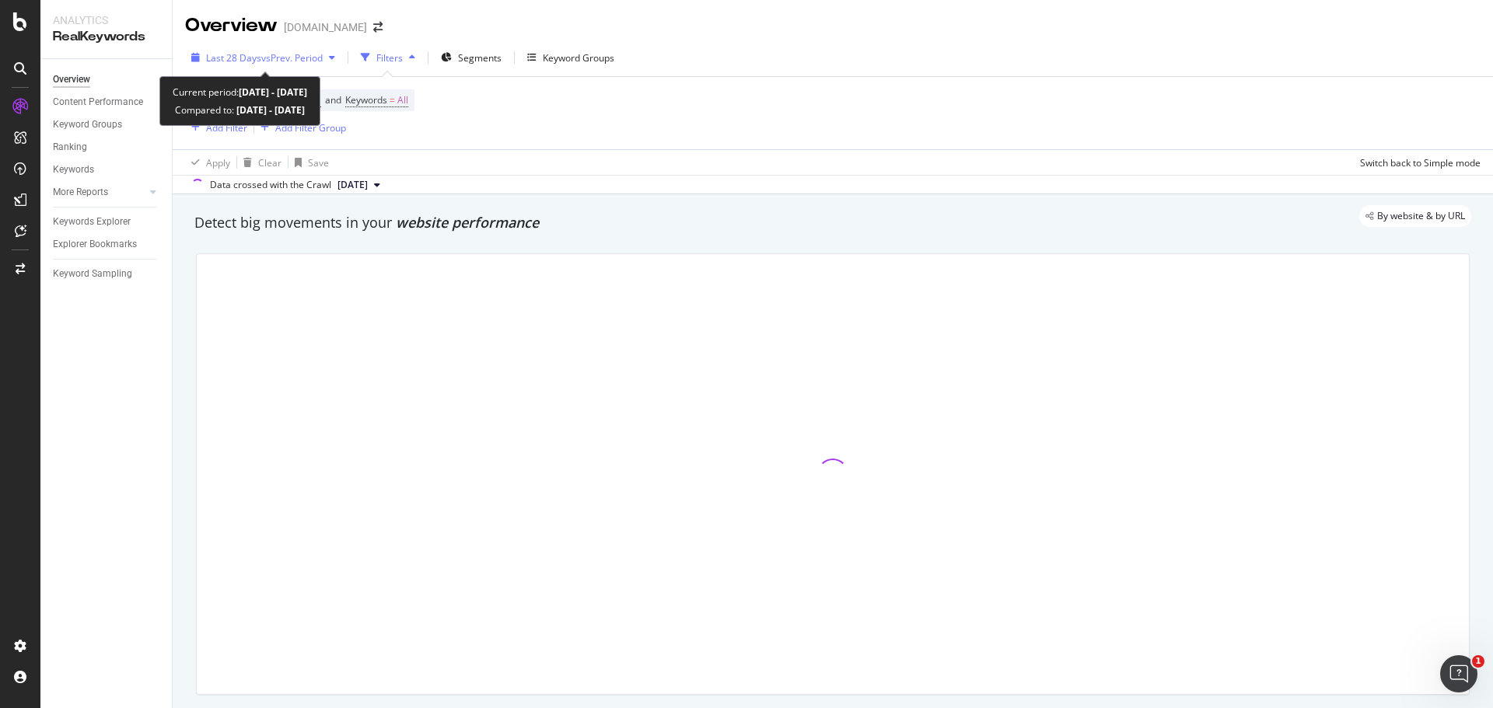
click at [255, 61] on span "Last 28 Days" at bounding box center [233, 57] width 55 height 13
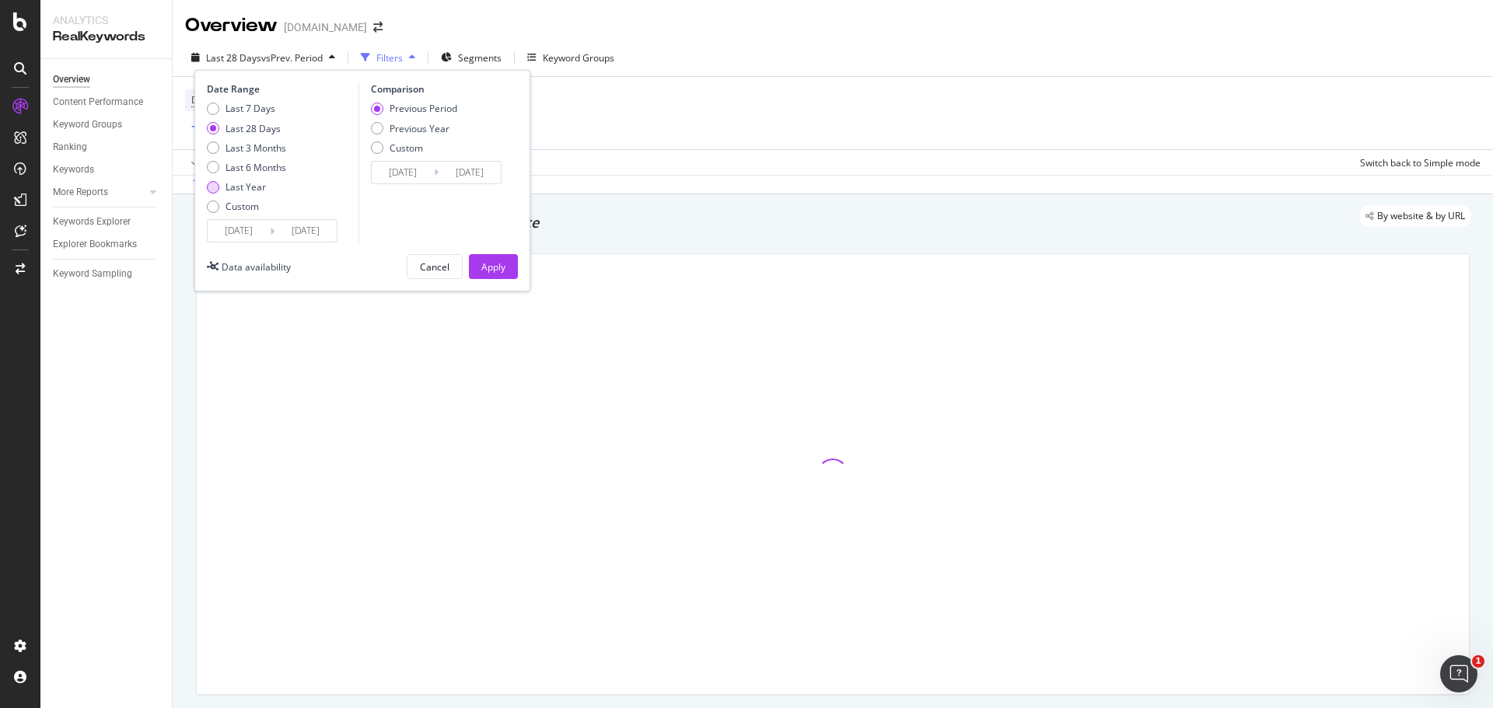
click at [214, 186] on div "Last Year" at bounding box center [213, 187] width 12 height 12
type input "2024/08/23"
type input "2023/08/24"
type input "2024/08/22"
drag, startPoint x: 483, startPoint y: 269, endPoint x: 470, endPoint y: 224, distance: 46.8
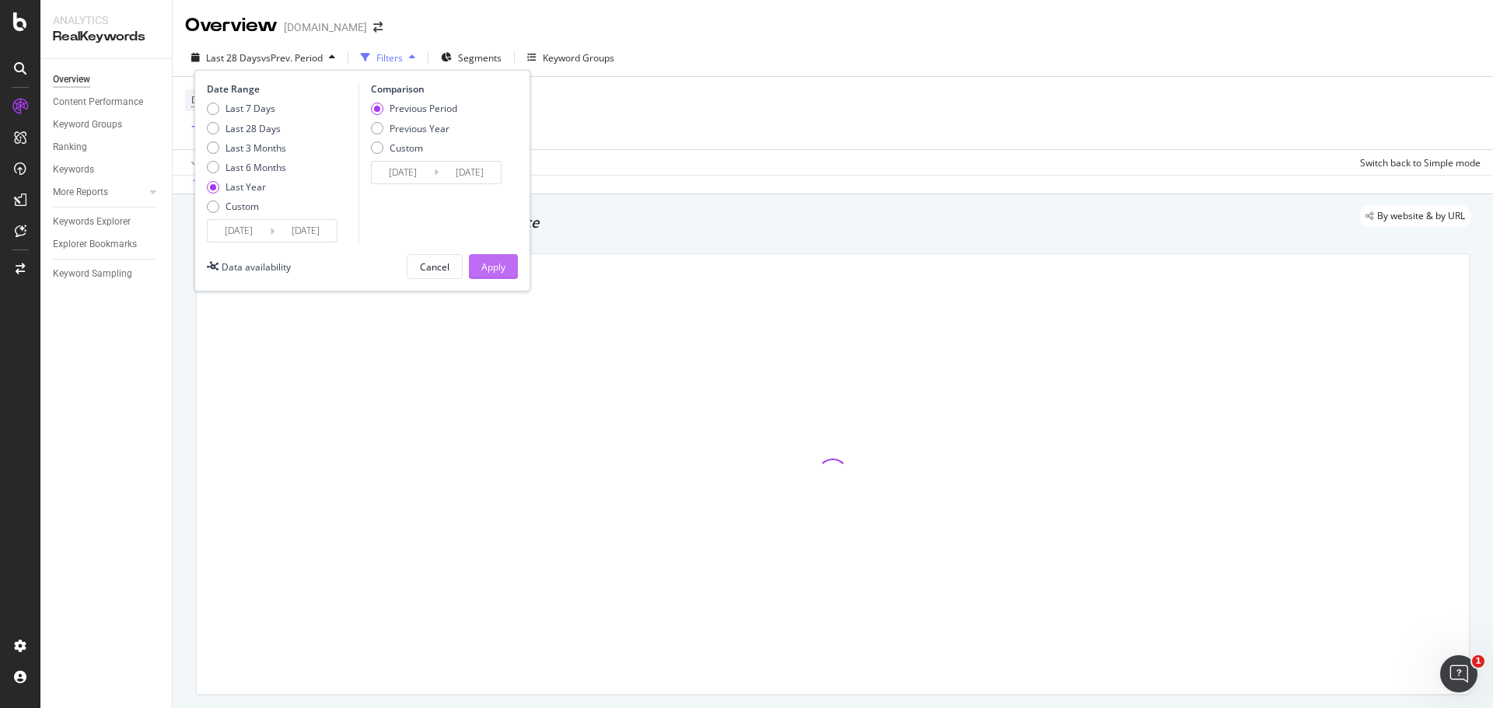
click at [484, 271] on div "Apply" at bounding box center [493, 266] width 24 height 13
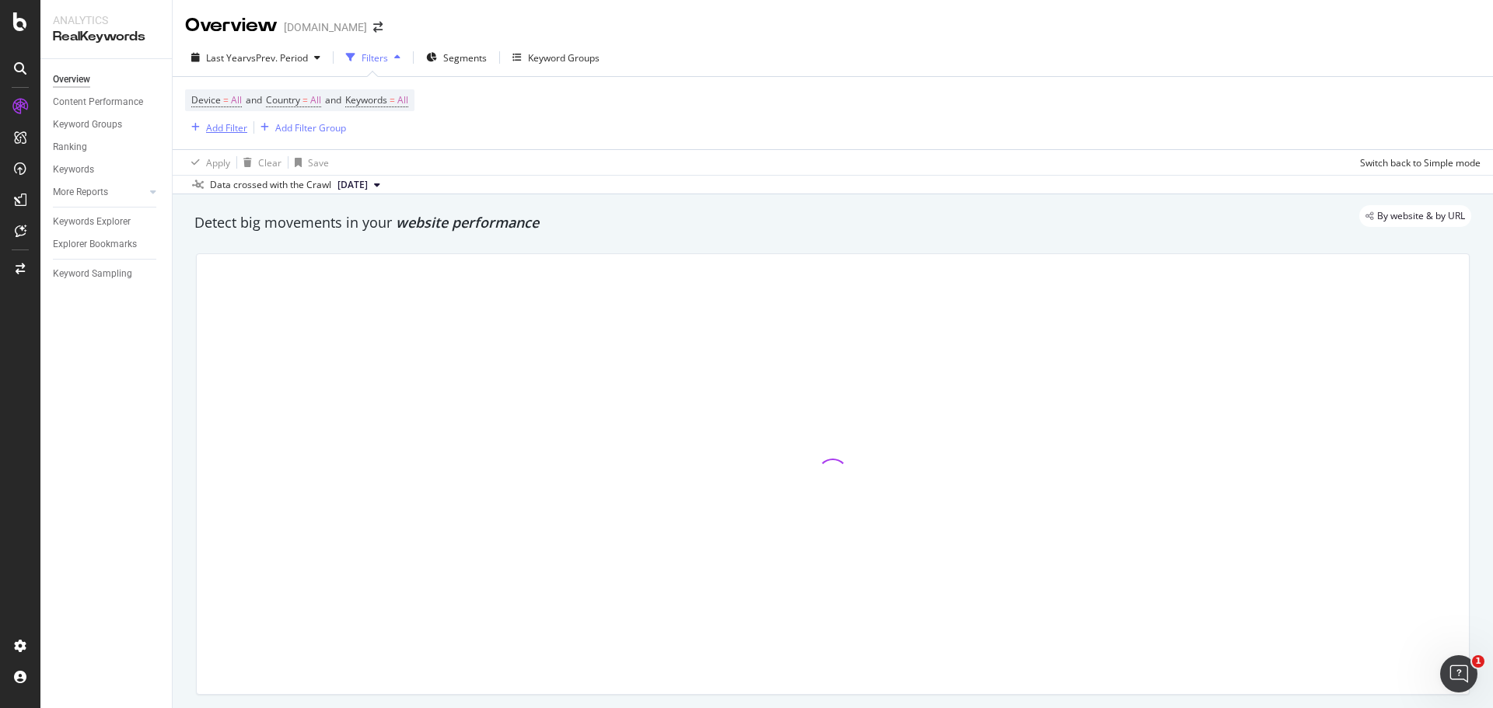
click at [213, 128] on div "Add Filter" at bounding box center [226, 127] width 41 height 13
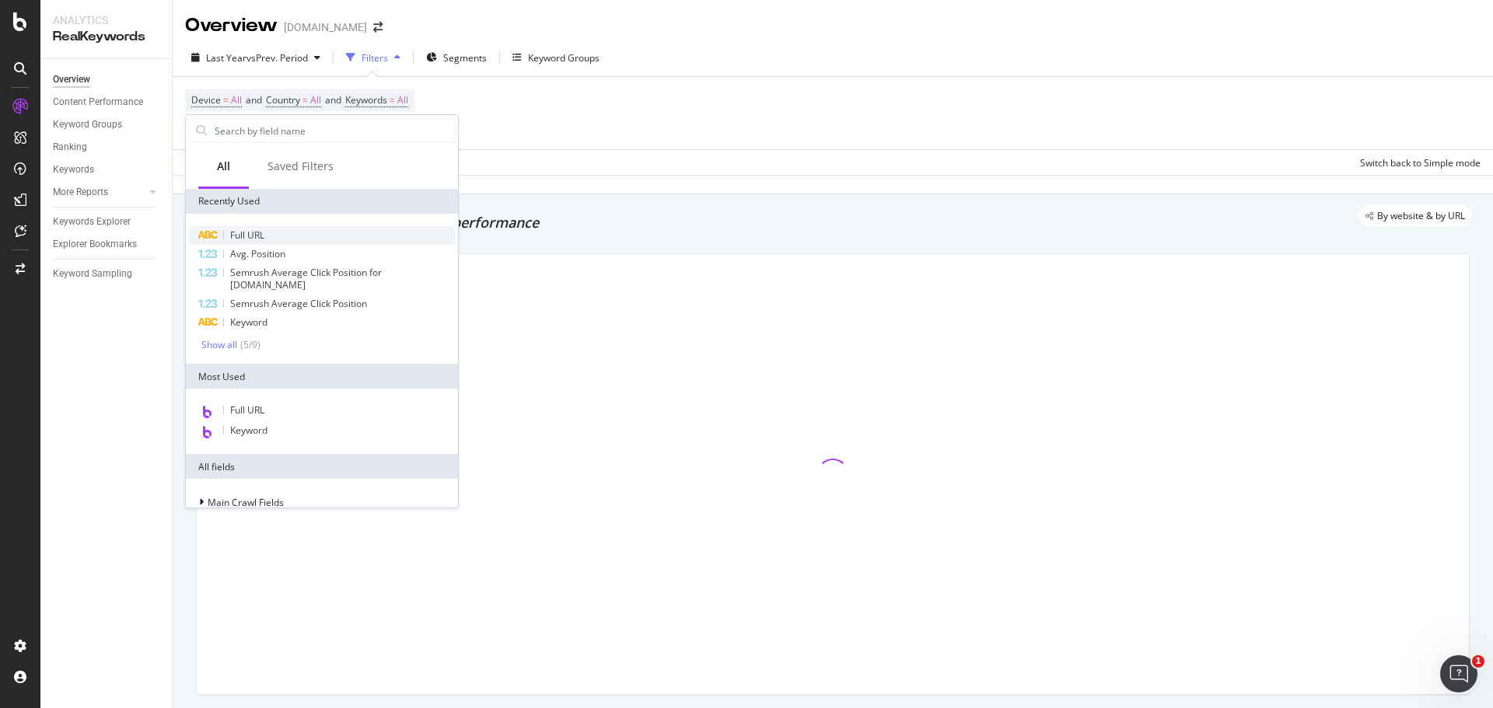
click at [264, 231] on span "Full URL" at bounding box center [247, 235] width 34 height 13
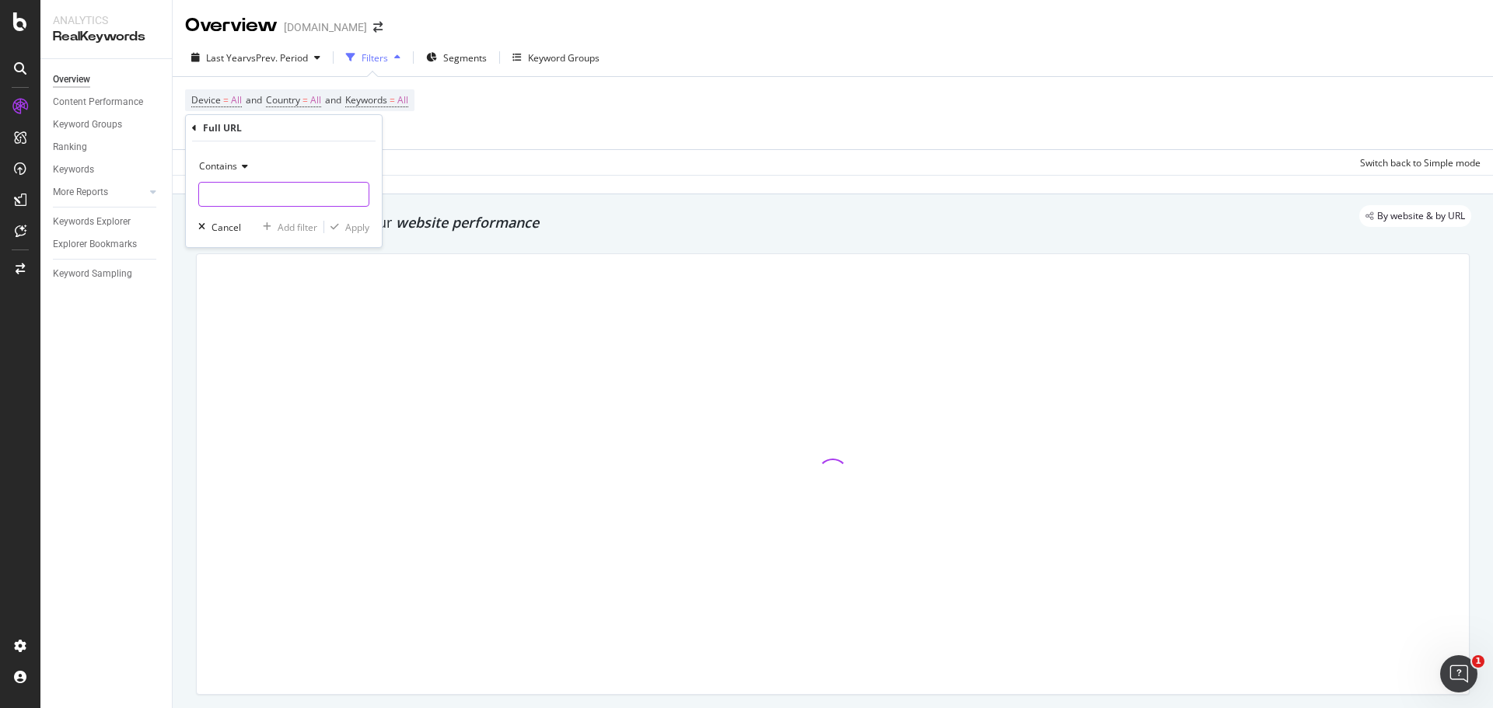
click at [271, 195] on input "text" at bounding box center [283, 194] width 169 height 25
type input "holiday"
click at [335, 224] on icon "button" at bounding box center [334, 226] width 9 height 9
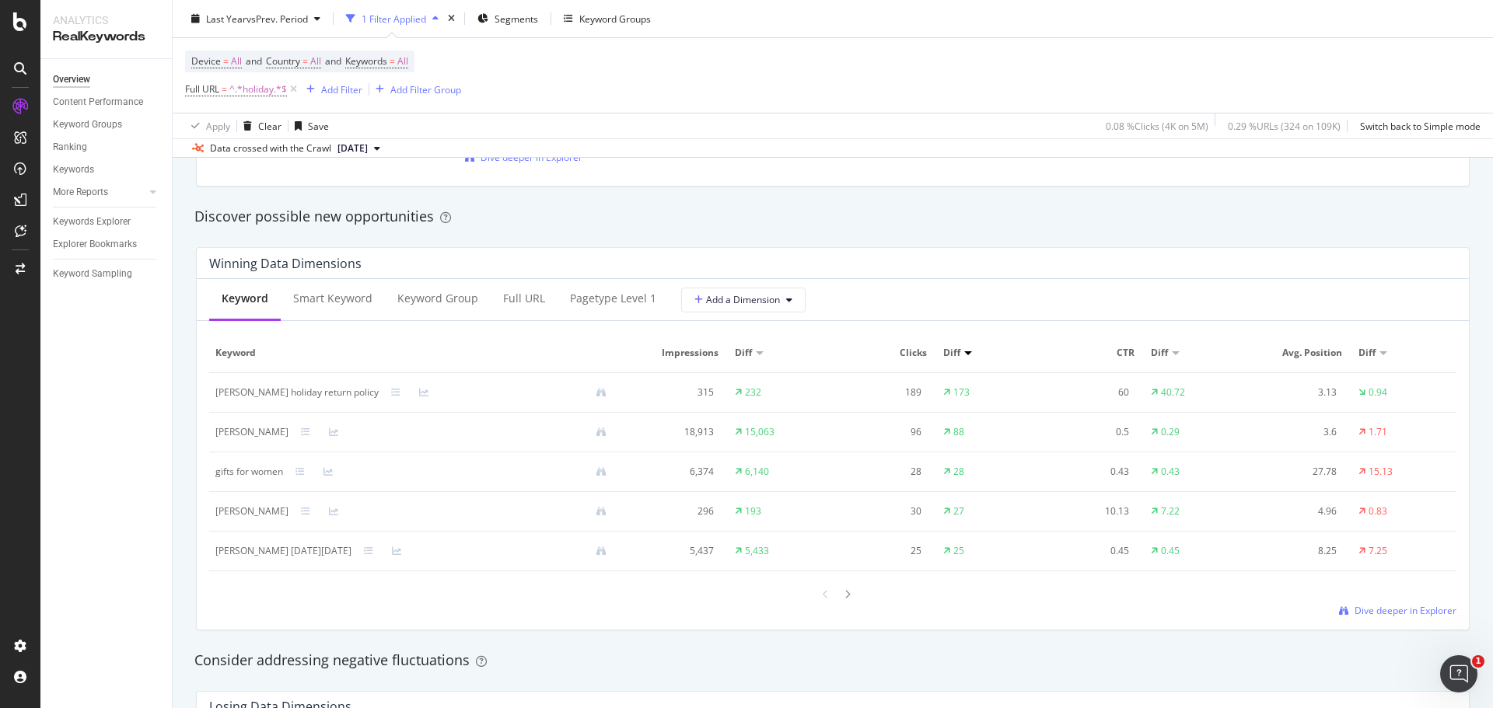
scroll to position [1322, 0]
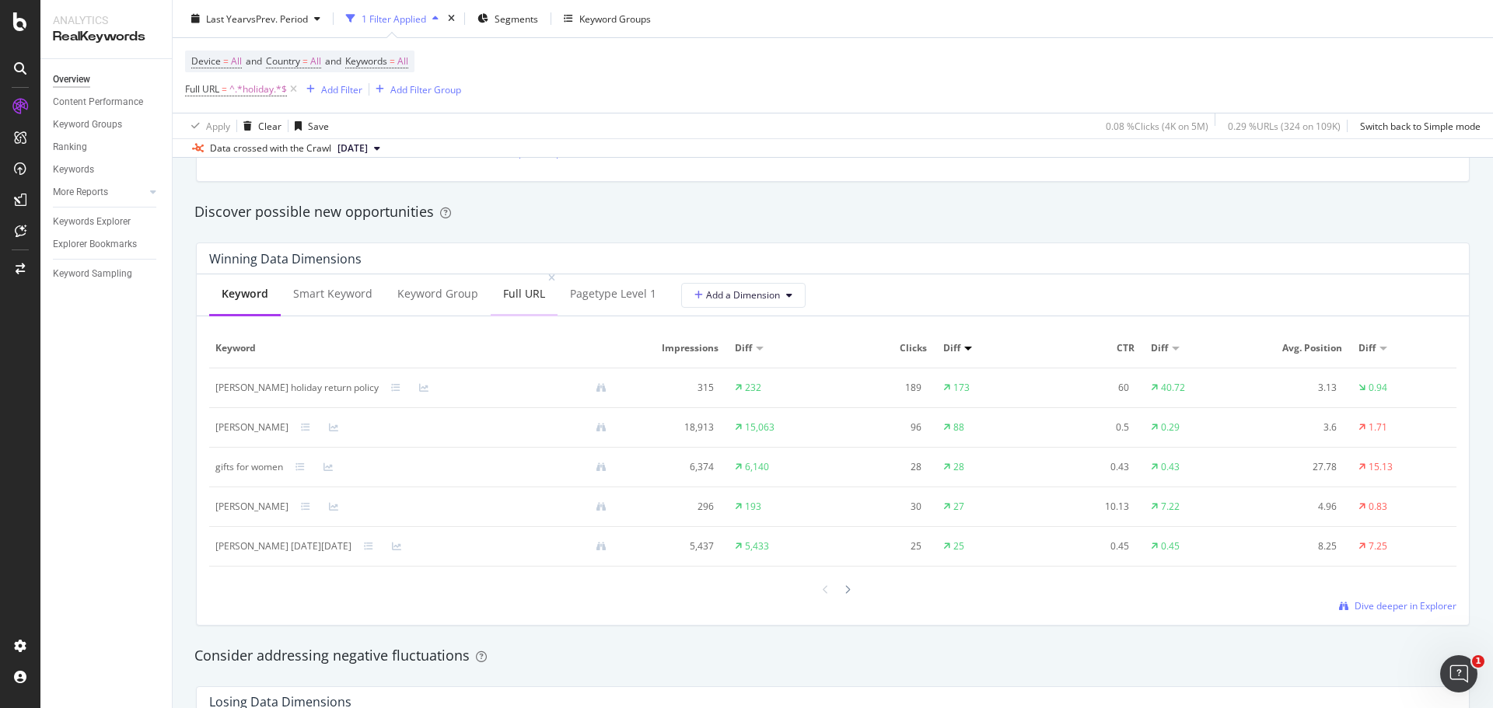
click at [508, 294] on div "Full URL" at bounding box center [524, 294] width 42 height 16
click at [218, 95] on span "Full URL" at bounding box center [202, 88] width 34 height 13
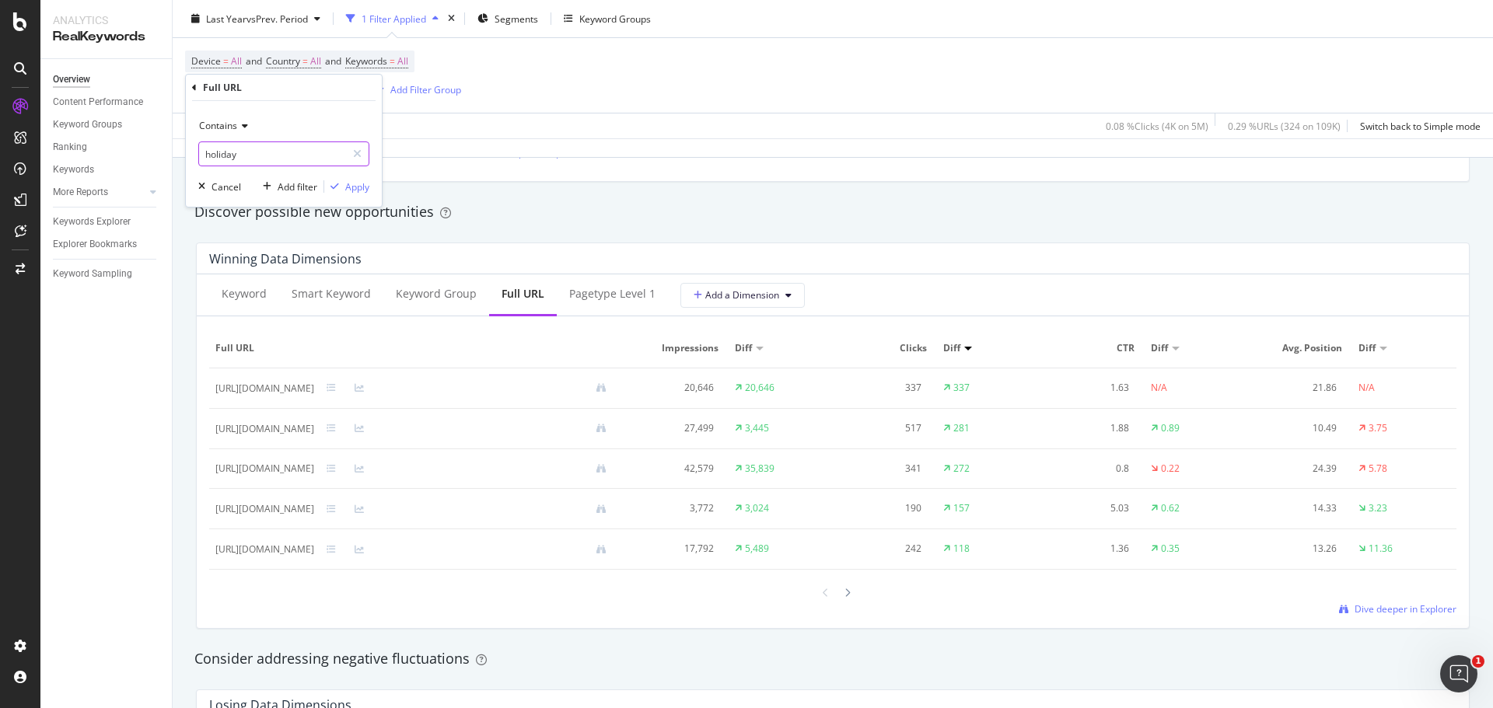
click at [274, 152] on input "holiday" at bounding box center [272, 153] width 147 height 25
click at [260, 152] on input "holiday" at bounding box center [272, 153] width 147 height 25
type input "holiday-campaign"
drag, startPoint x: 214, startPoint y: 388, endPoint x: 457, endPoint y: 385, distance: 243.4
click at [457, 385] on td "https://www.davidyurman.com/holiday-campaign.html" at bounding box center [417, 389] width 416 height 40
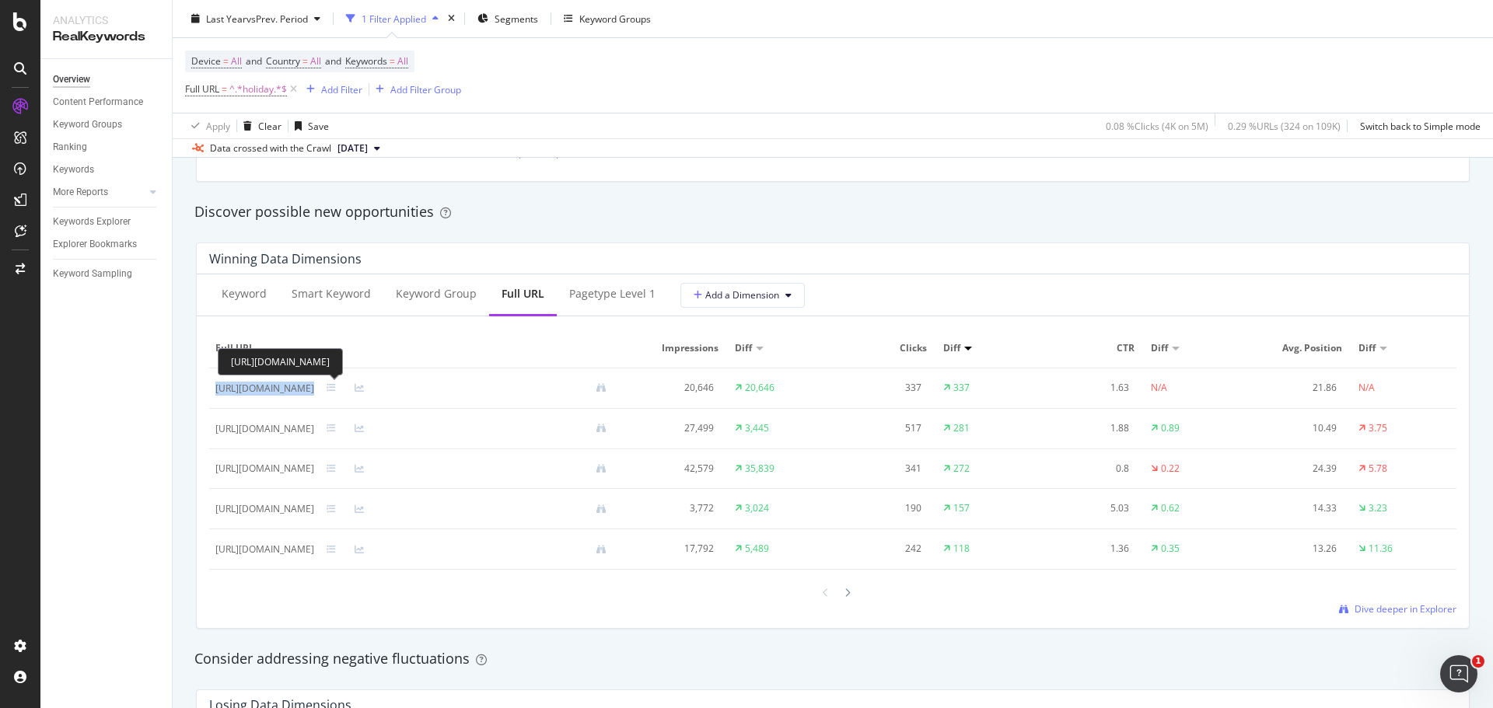
copy div "https://www.davidyurman.com/holiday-campaign.html"
click at [219, 87] on span "Full URL" at bounding box center [202, 88] width 34 height 13
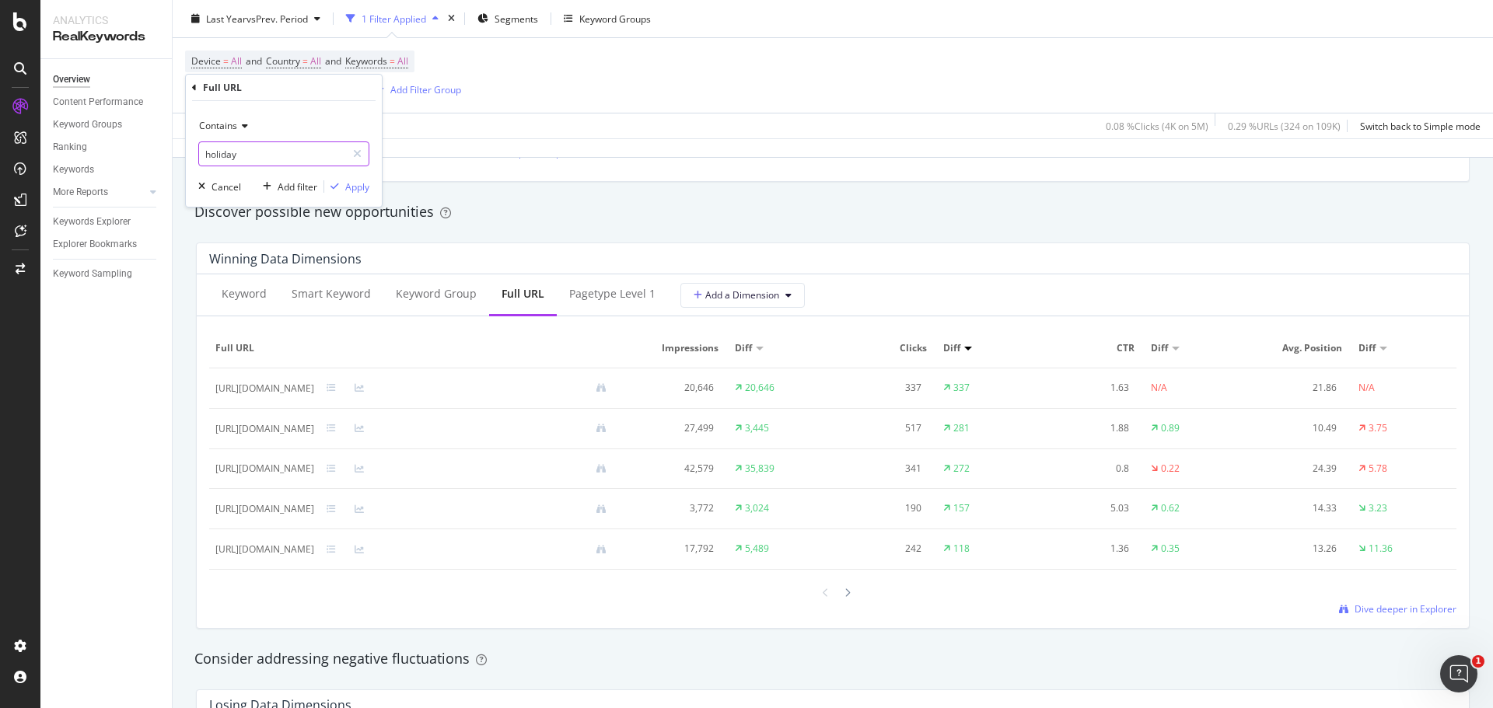
click at [270, 148] on input "holiday" at bounding box center [272, 153] width 147 height 25
click at [264, 155] on input "holiday" at bounding box center [272, 153] width 147 height 25
type input "holiday-campaign"
click at [351, 190] on div "Apply" at bounding box center [357, 186] width 24 height 13
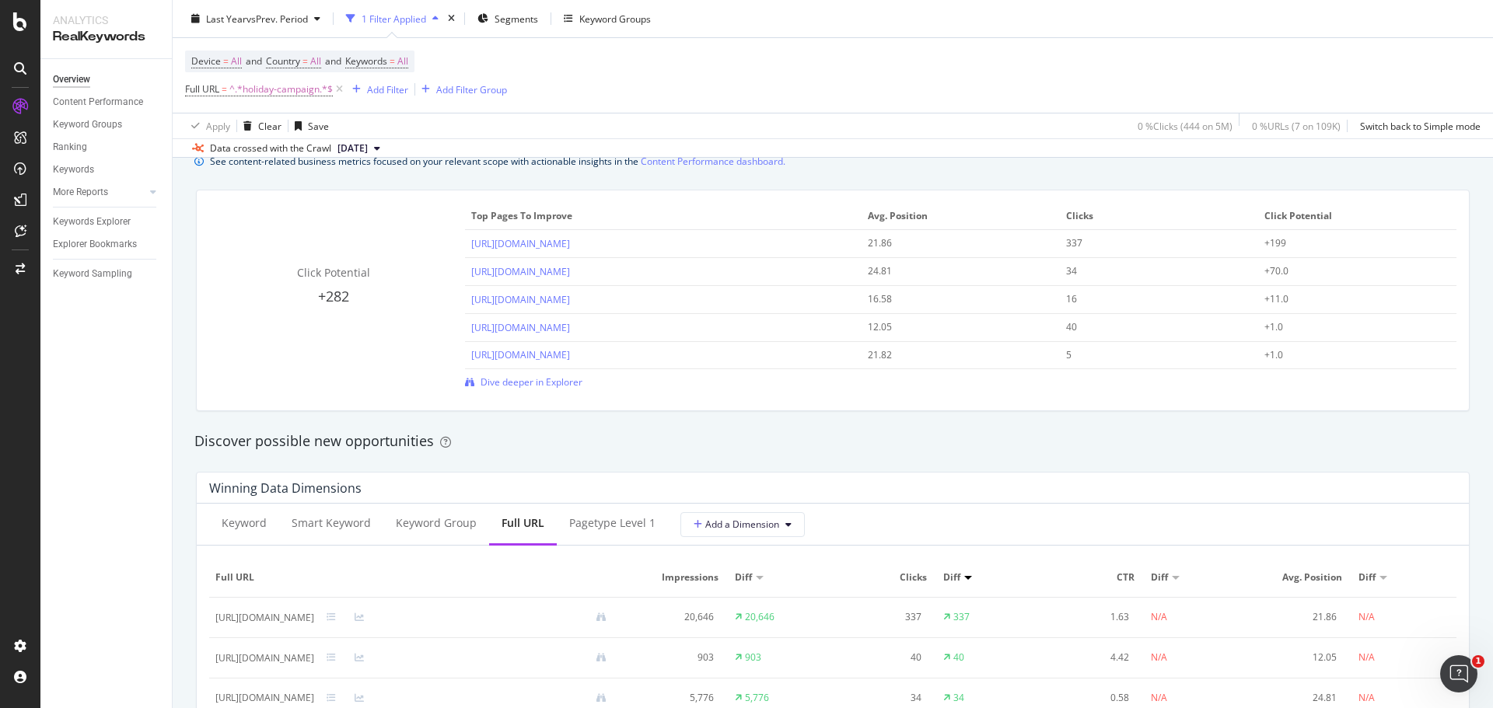
scroll to position [1088, 0]
click at [348, 533] on div "Smart Keyword" at bounding box center [331, 527] width 79 height 16
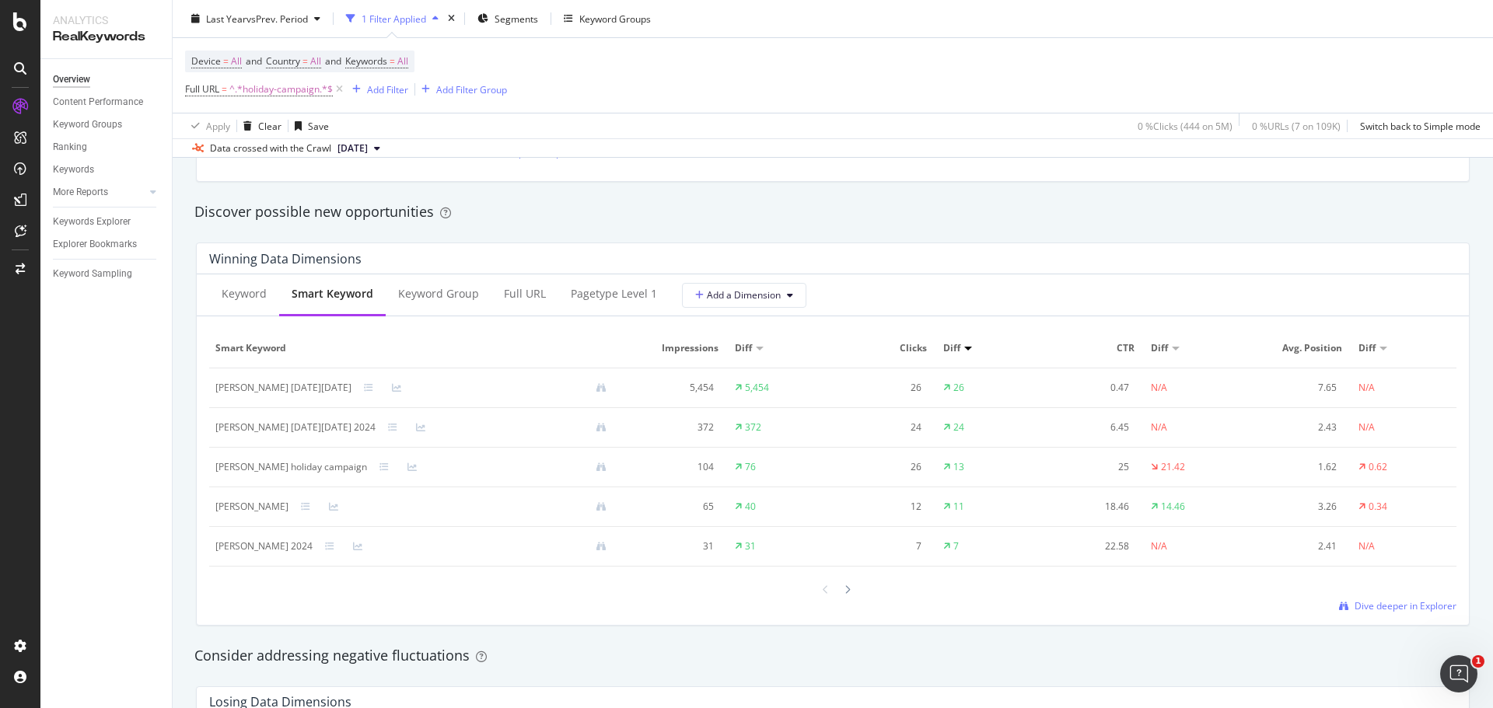
scroll to position [1555, 0]
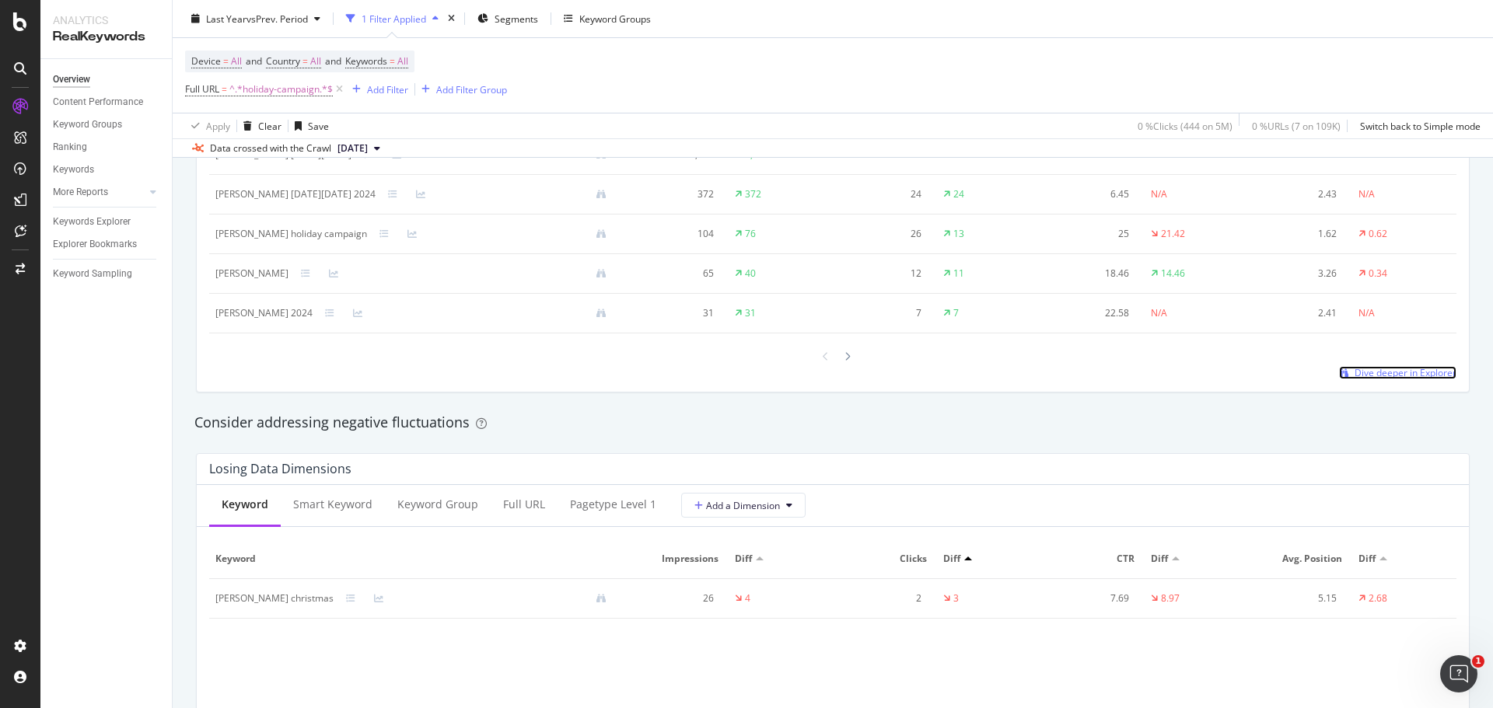
click at [1404, 370] on span "Dive deeper in Explorer" at bounding box center [1405, 372] width 102 height 13
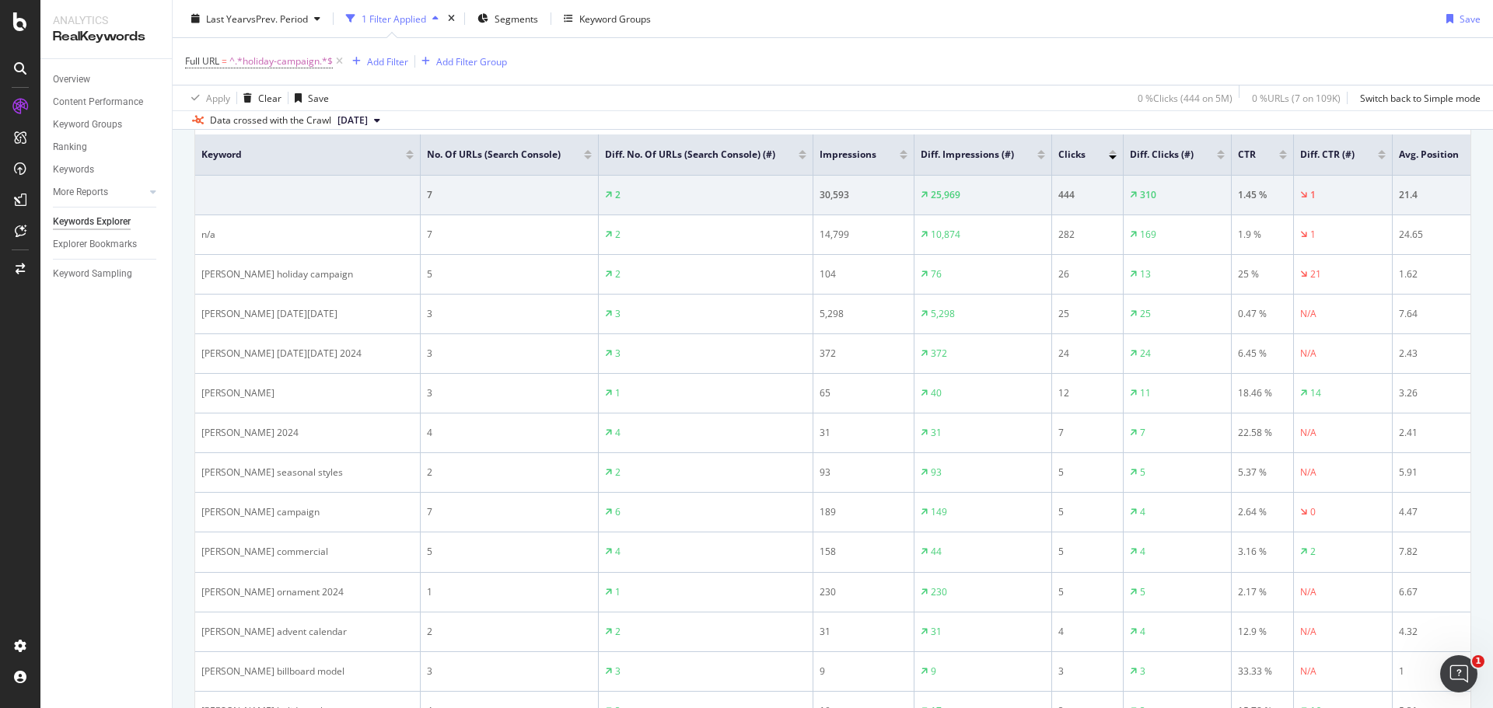
scroll to position [466, 0]
